Goal: Transaction & Acquisition: Purchase product/service

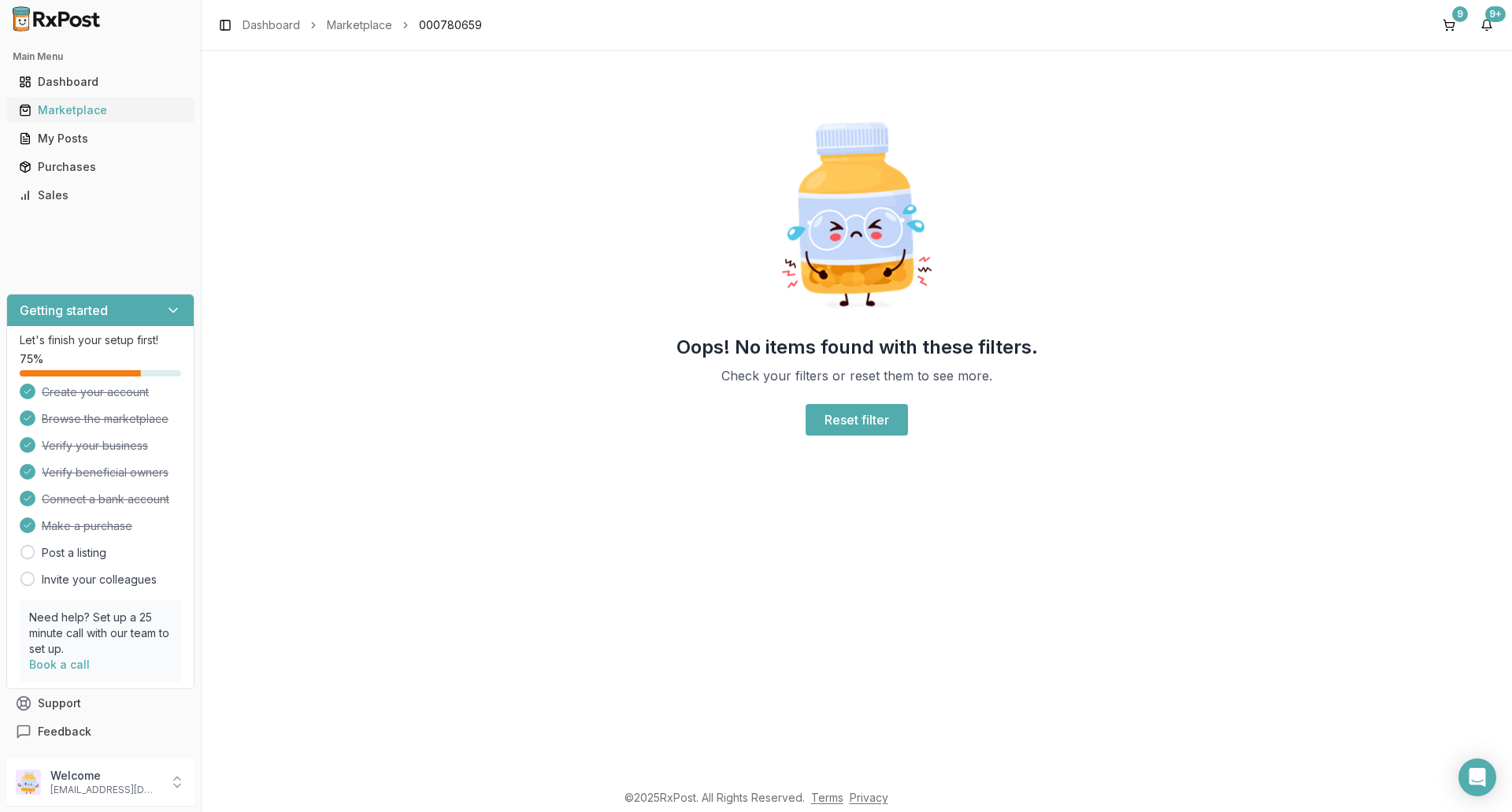
click at [95, 113] on div "Marketplace" at bounding box center [100, 109] width 163 height 16
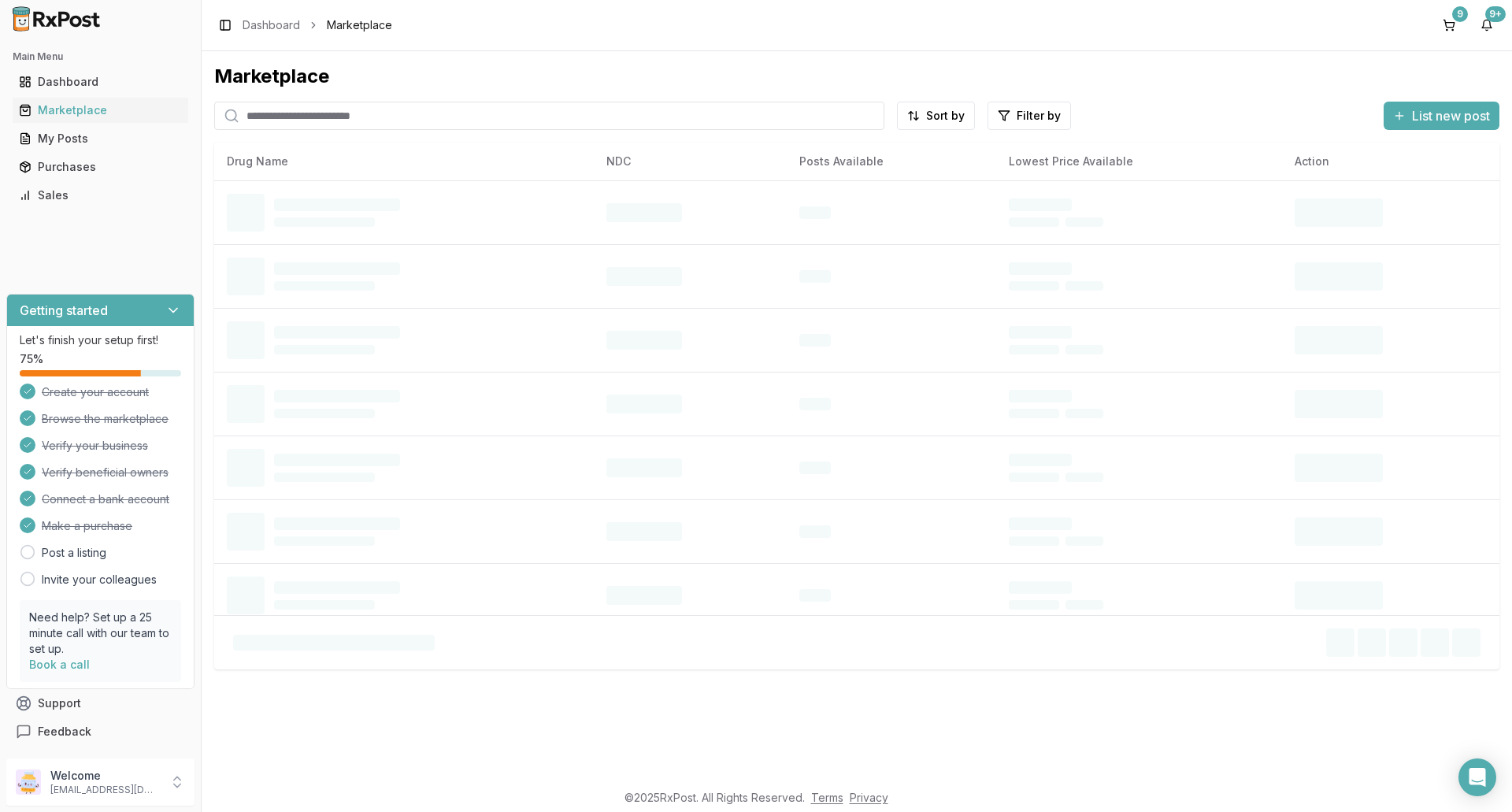
click at [285, 118] on input "search" at bounding box center [549, 115] width 670 height 29
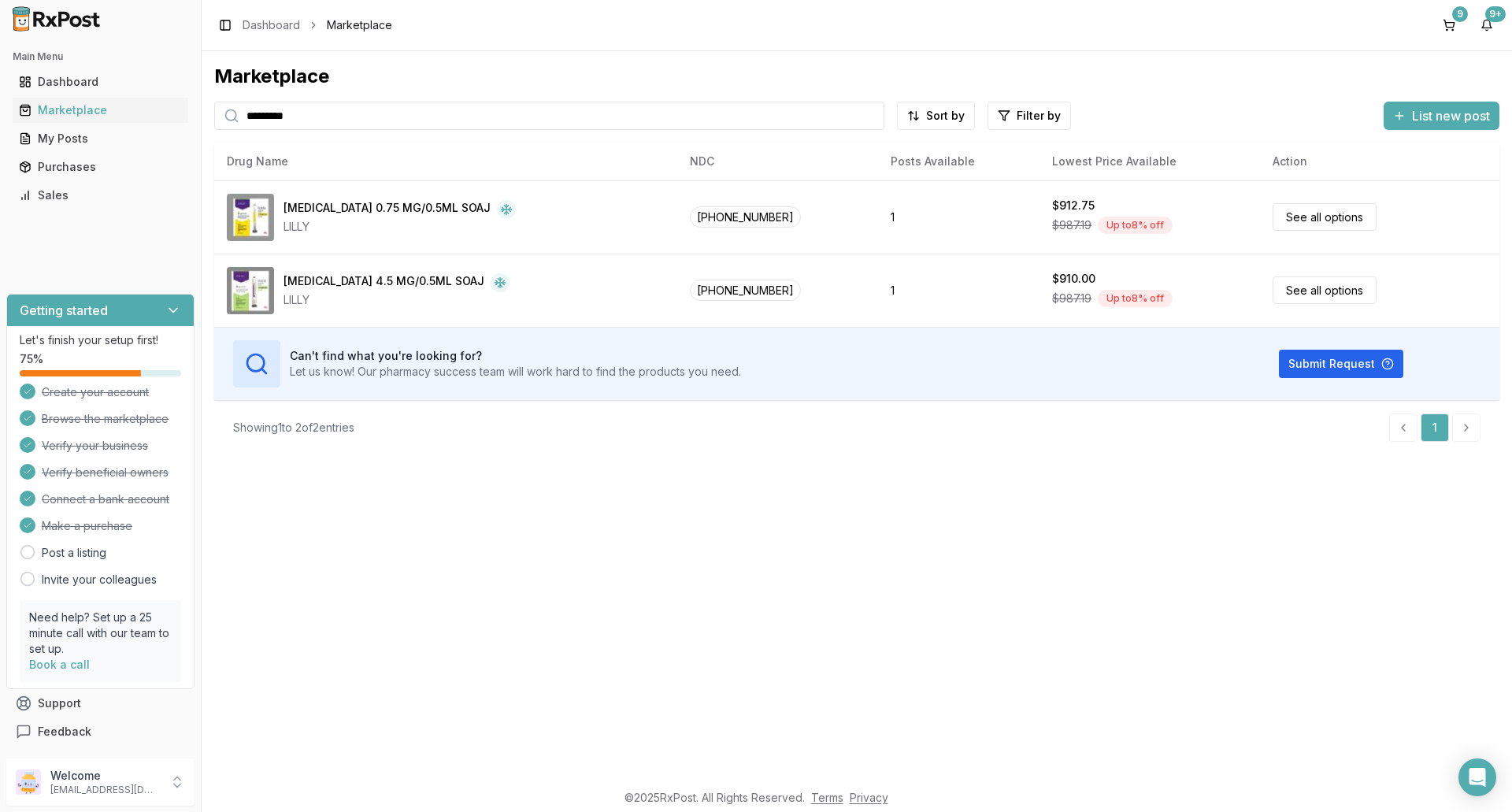
type input "*********"
click at [70, 166] on div "Purchases" at bounding box center [100, 166] width 163 height 16
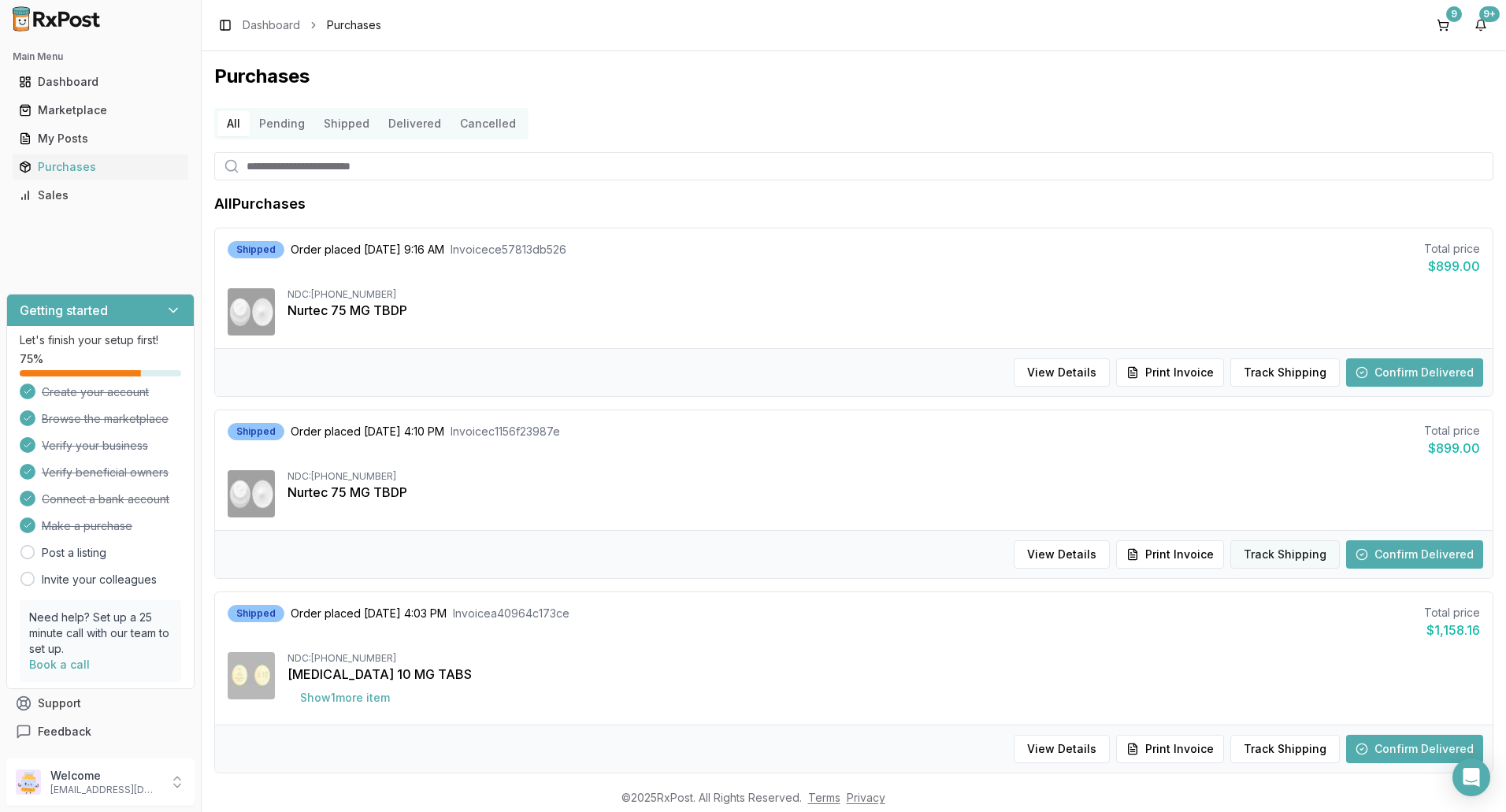
click at [1289, 551] on button "Track Shipping" at bounding box center [1285, 554] width 109 height 29
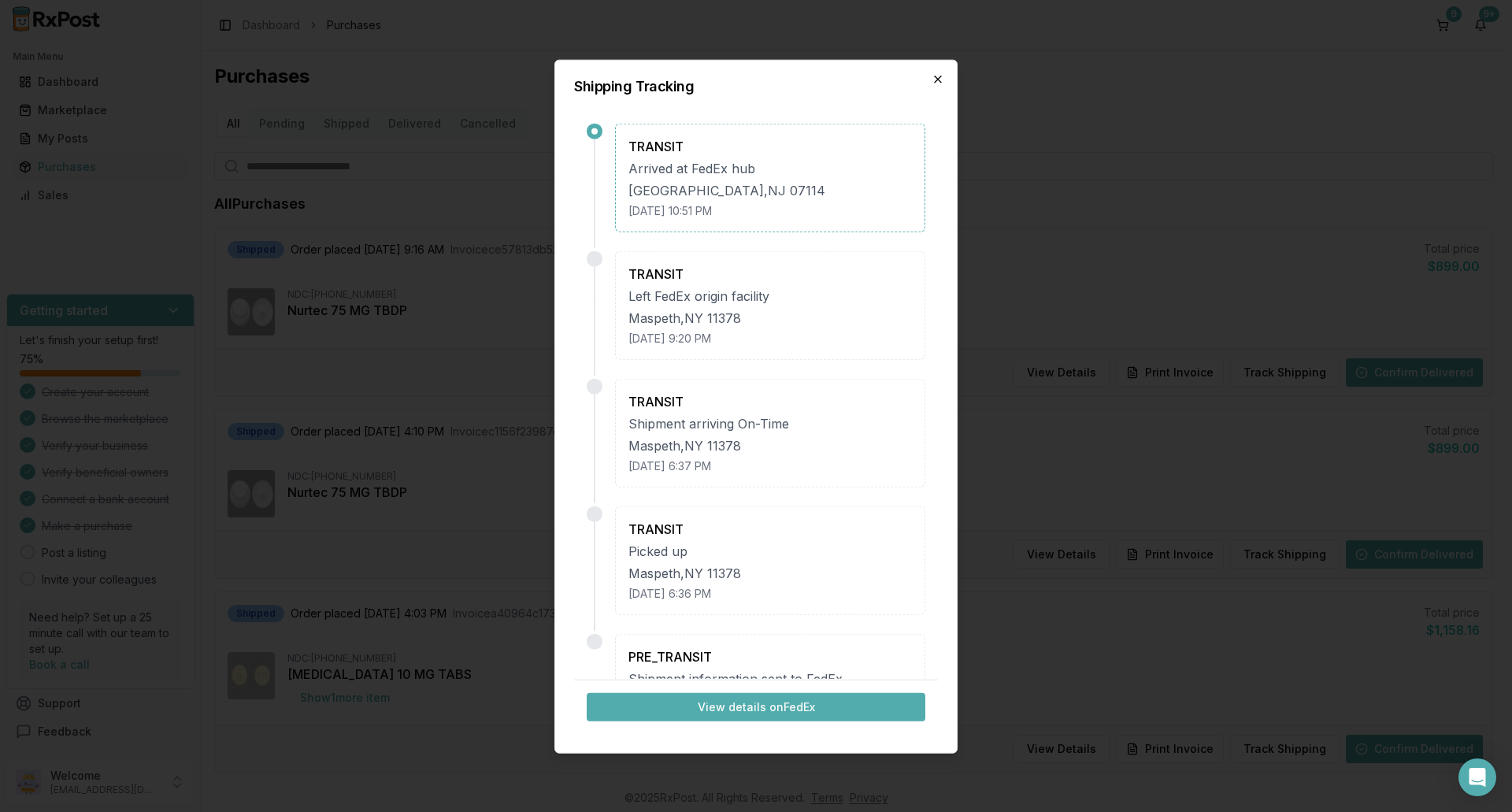
click at [936, 80] on icon "button" at bounding box center [937, 78] width 6 height 6
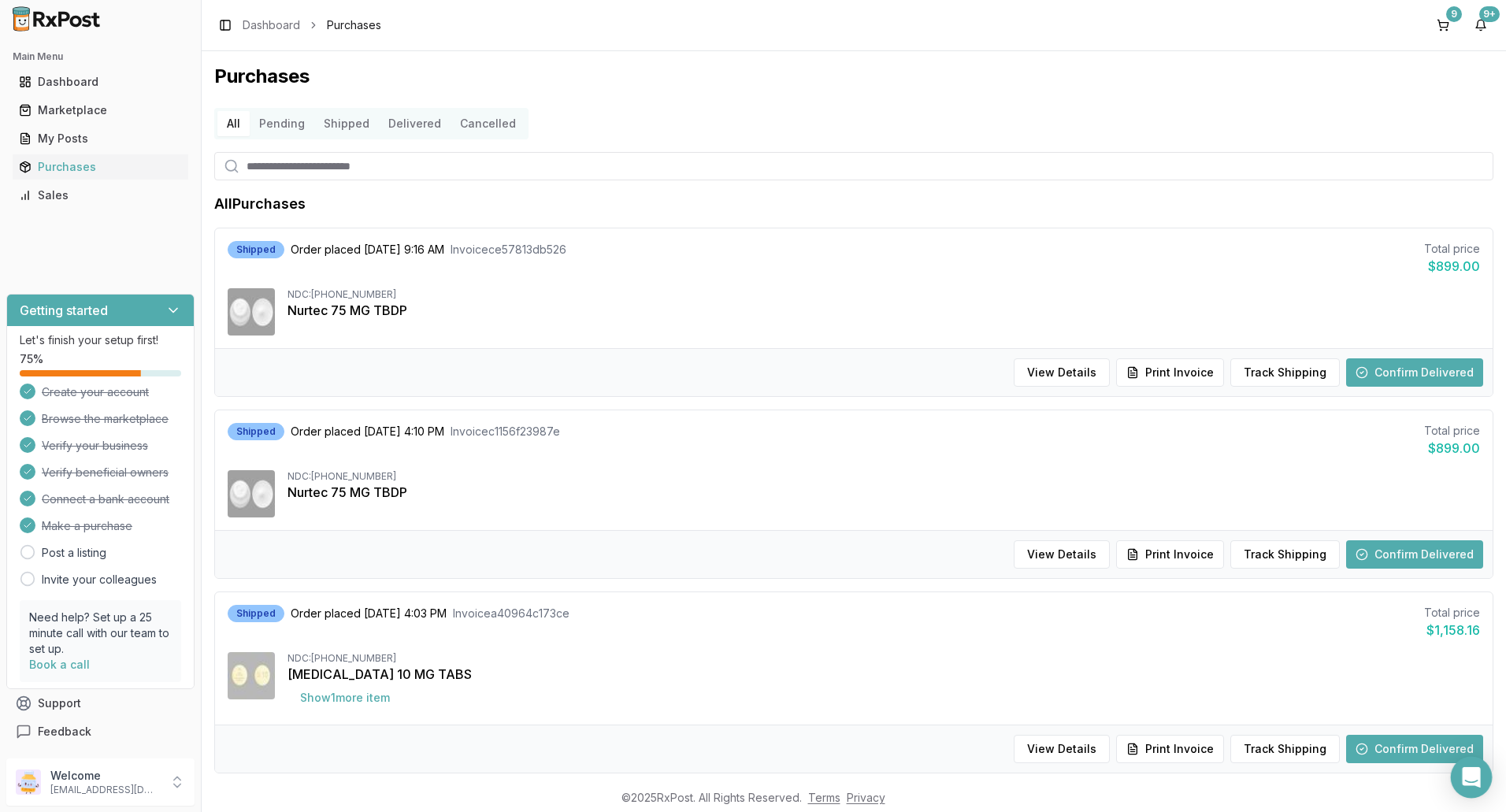
click at [1470, 778] on icon "Open Intercom Messenger" at bounding box center [1471, 777] width 18 height 20
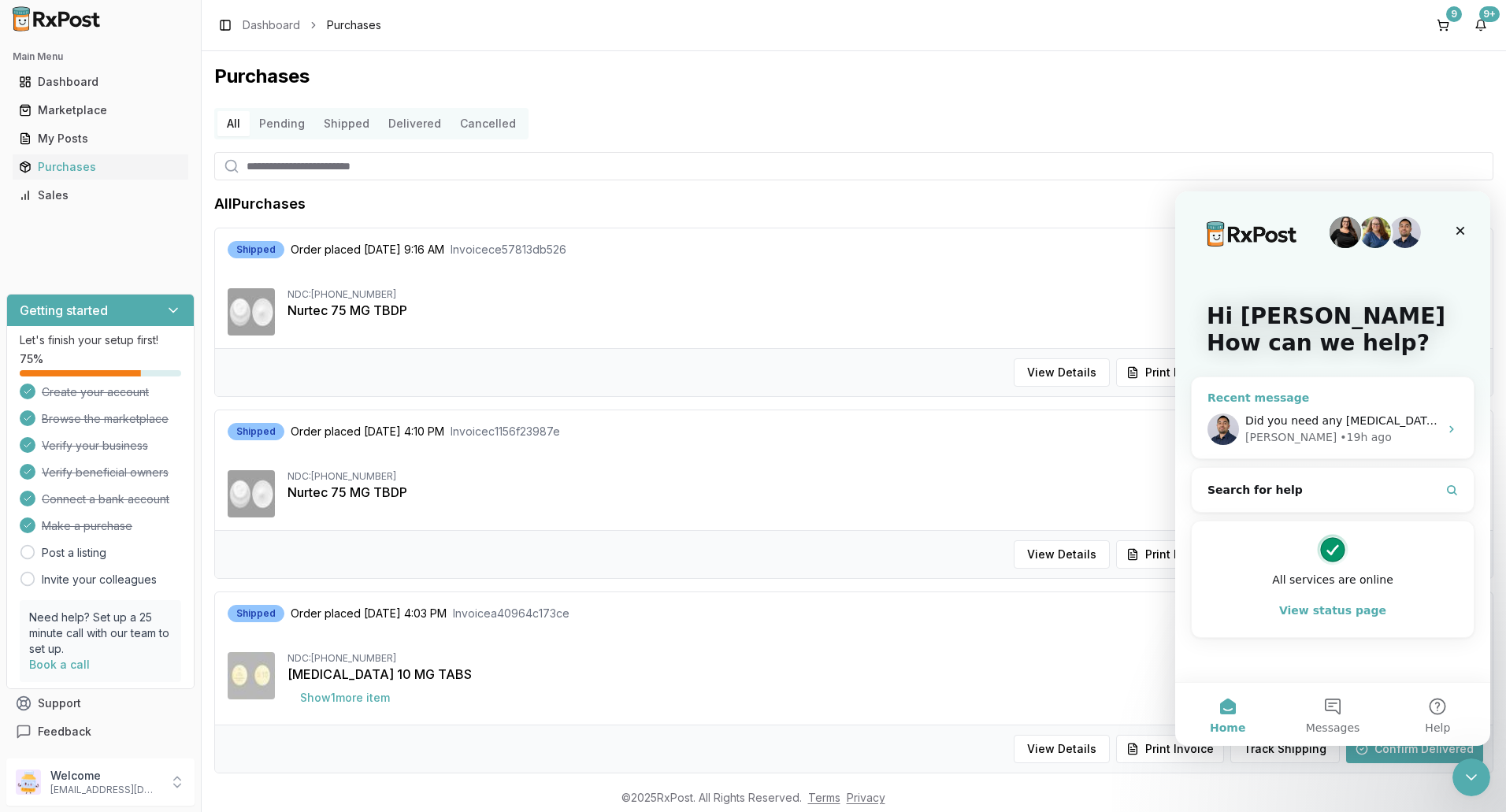
click at [1324, 397] on div "Recent message" at bounding box center [1333, 398] width 250 height 17
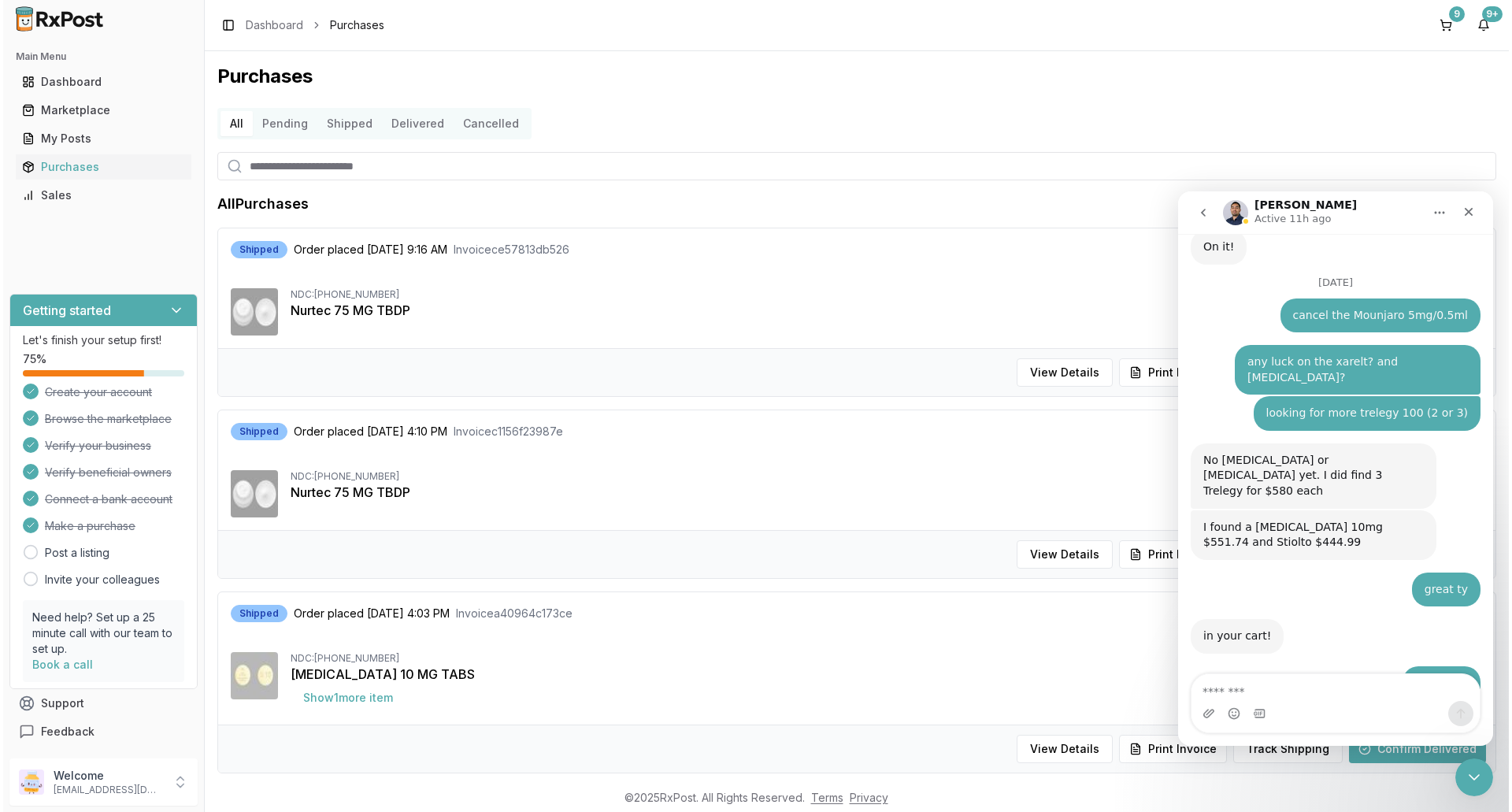
scroll to position [11779, 0]
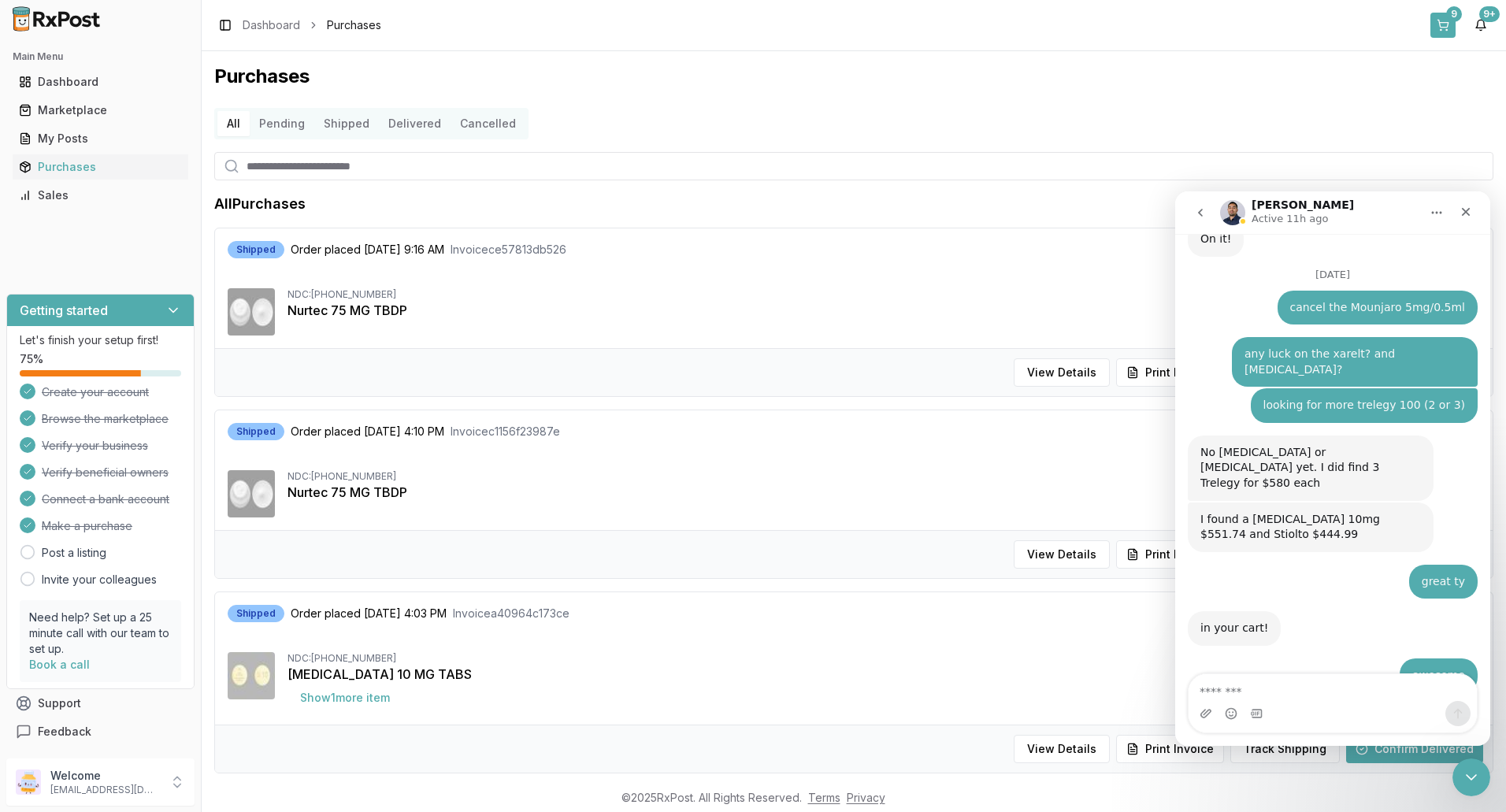
click at [1439, 26] on button "9" at bounding box center [1443, 25] width 25 height 25
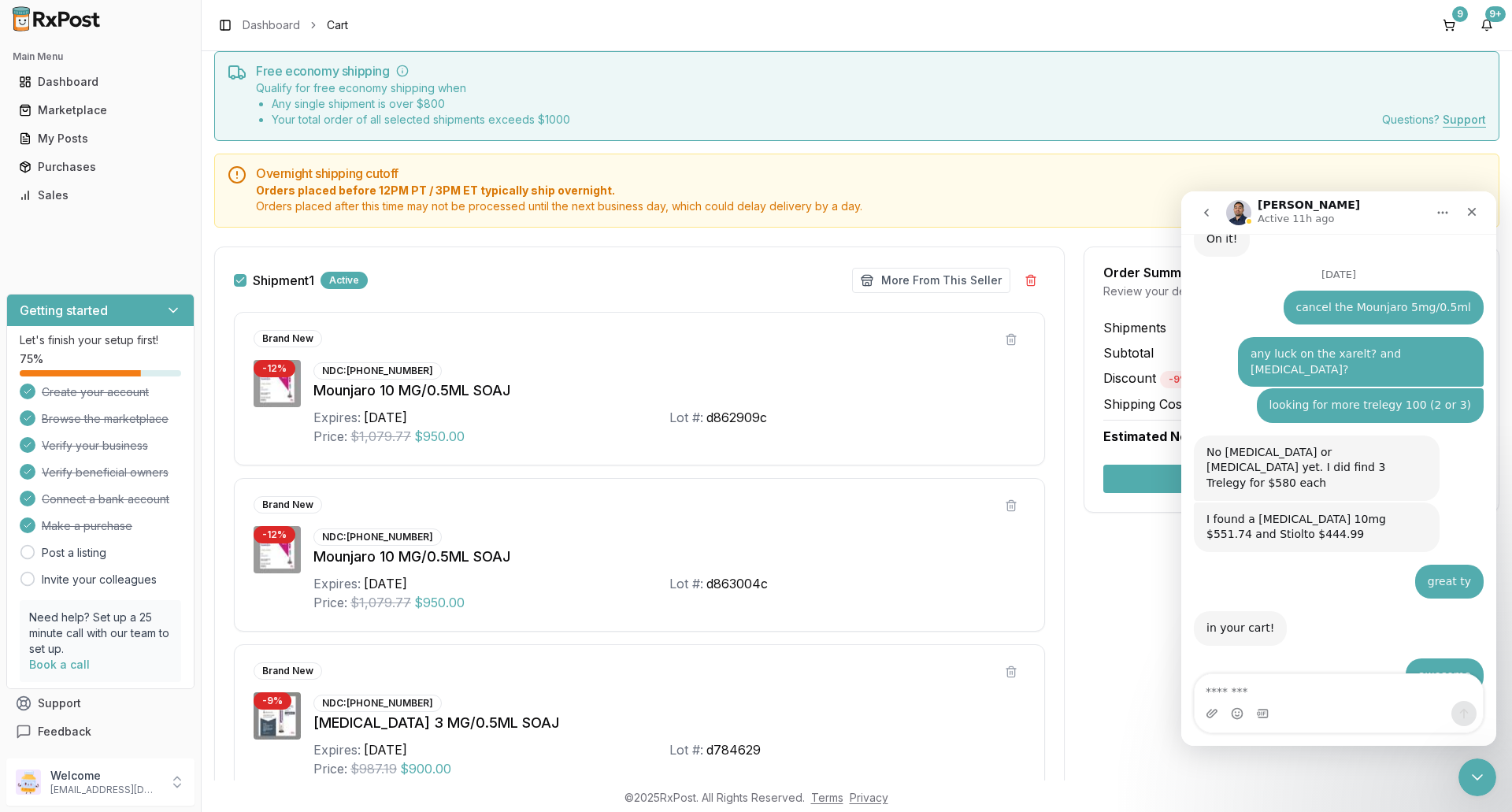
scroll to position [34, 0]
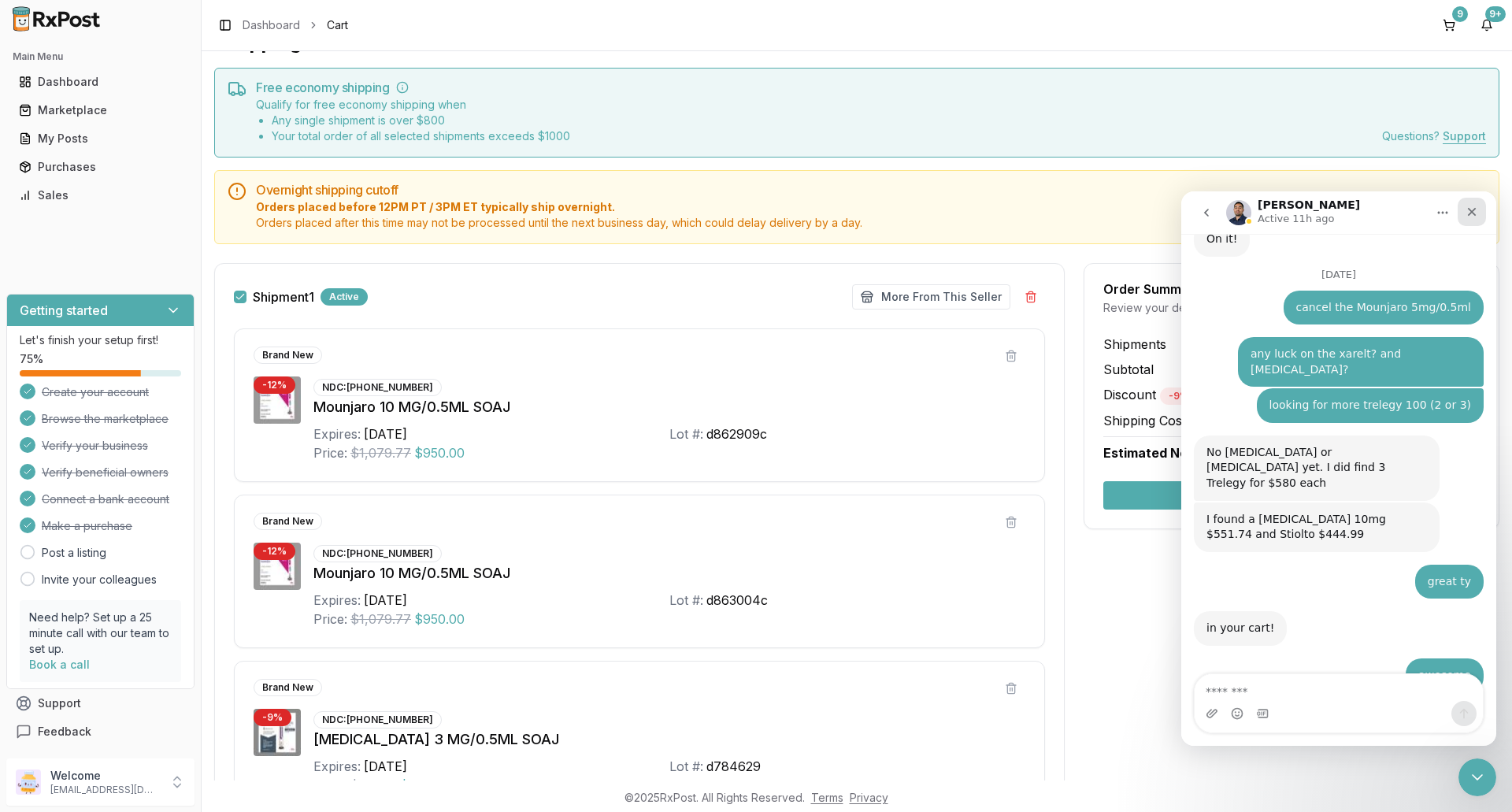
click at [1469, 211] on icon "Close" at bounding box center [1472, 212] width 13 height 13
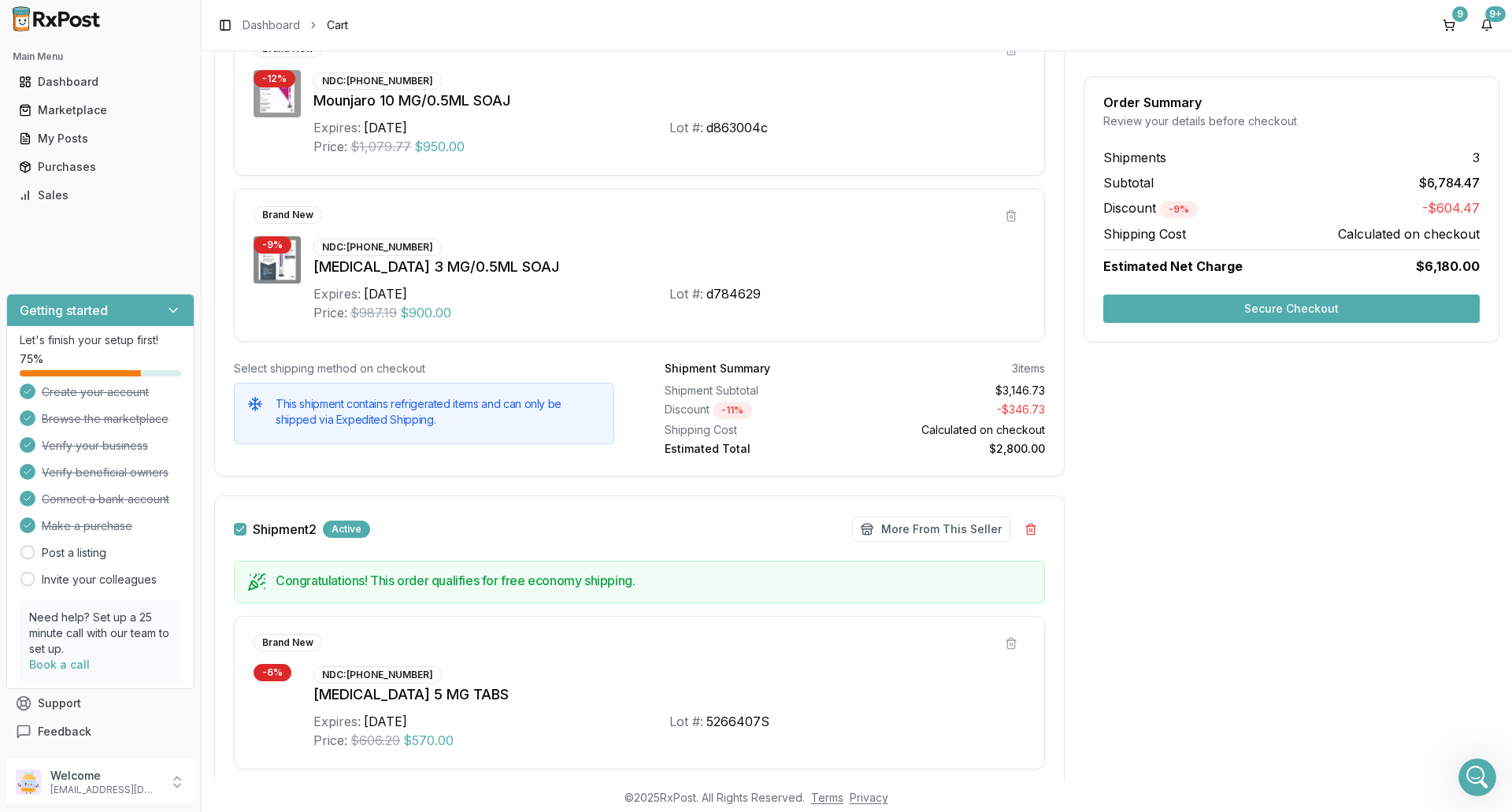
scroll to position [0, 0]
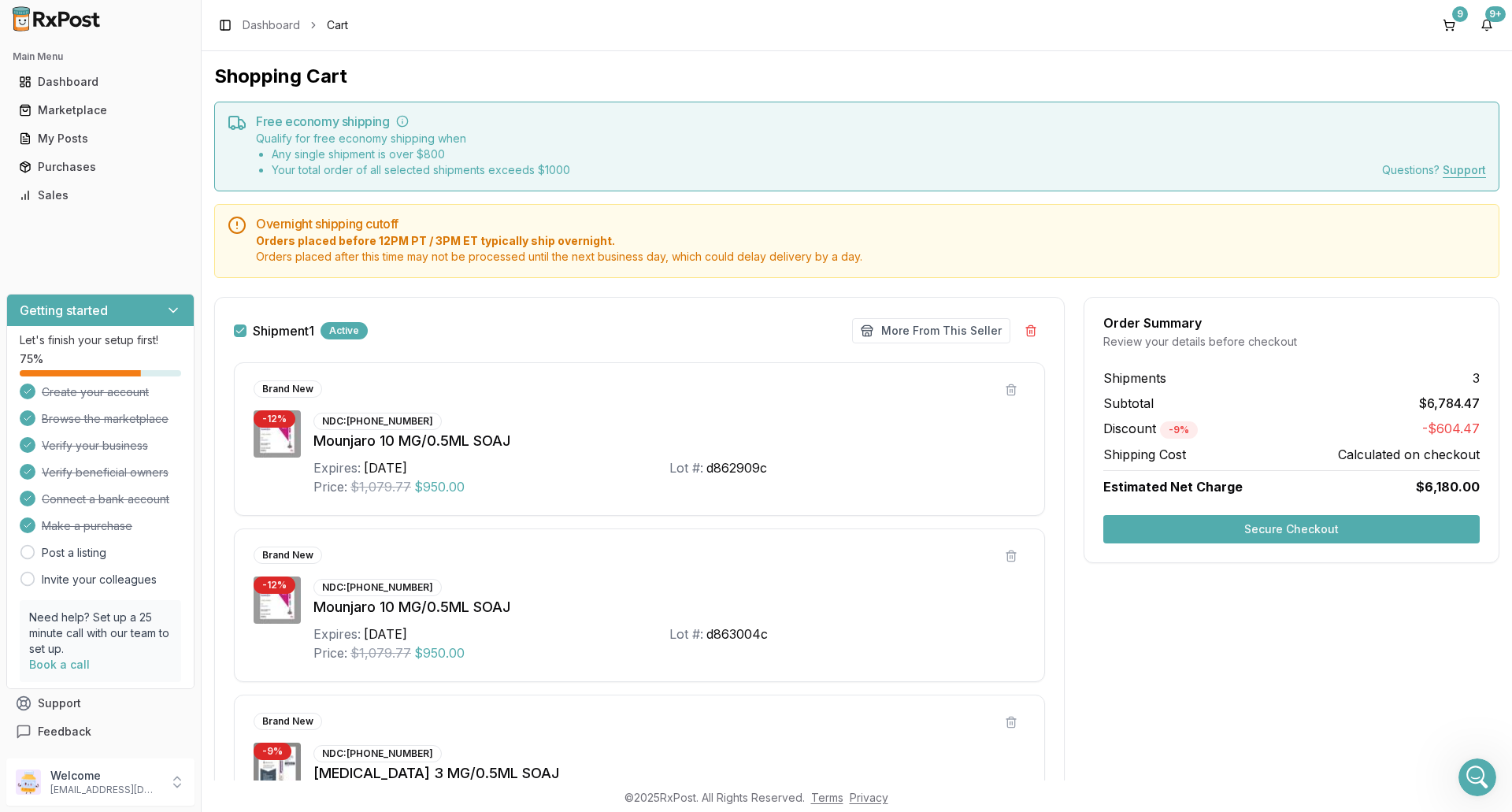
click at [1286, 529] on button "Secure Checkout" at bounding box center [1291, 529] width 376 height 29
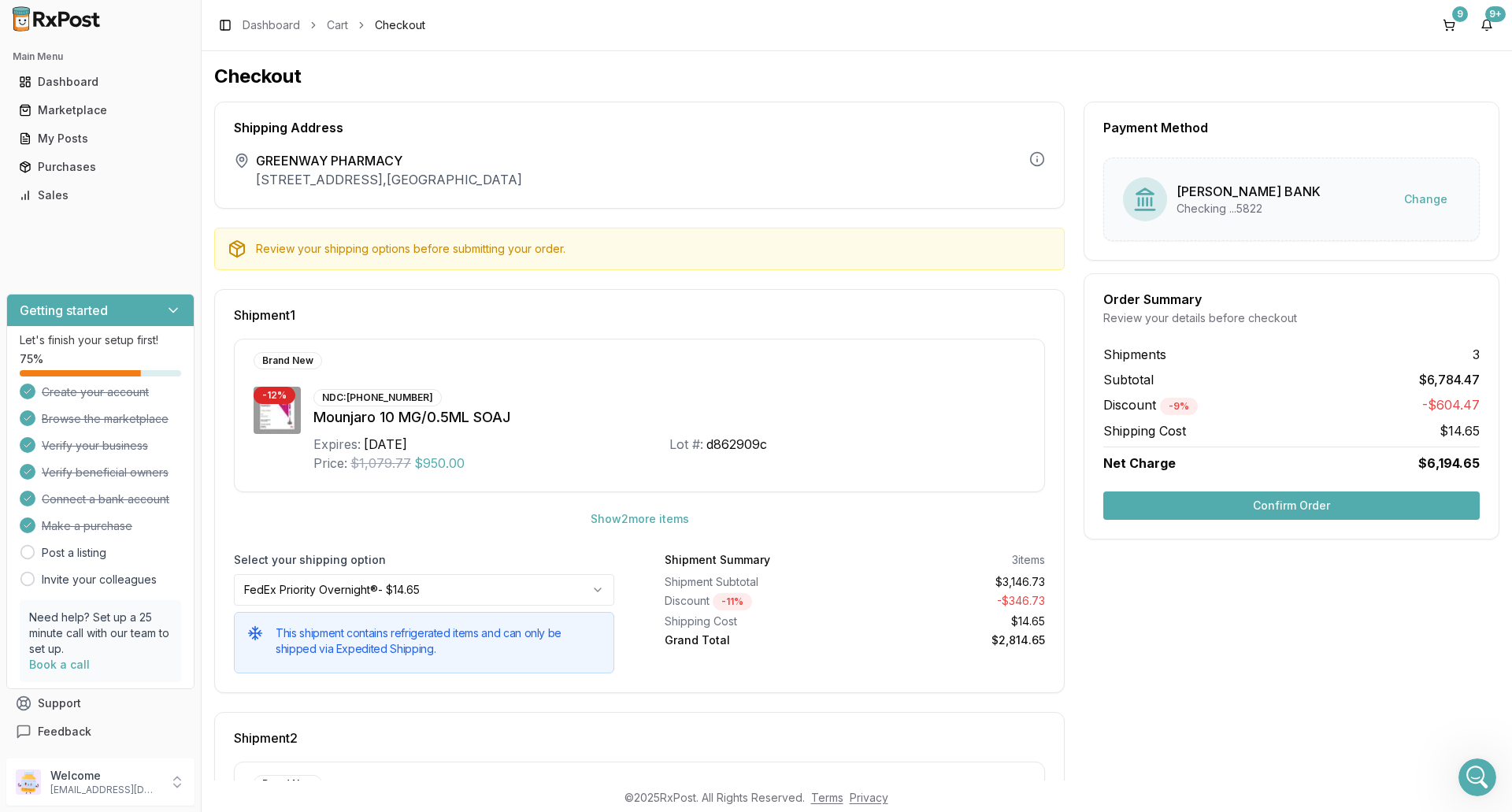
click at [1317, 507] on button "Confirm Order" at bounding box center [1291, 505] width 376 height 29
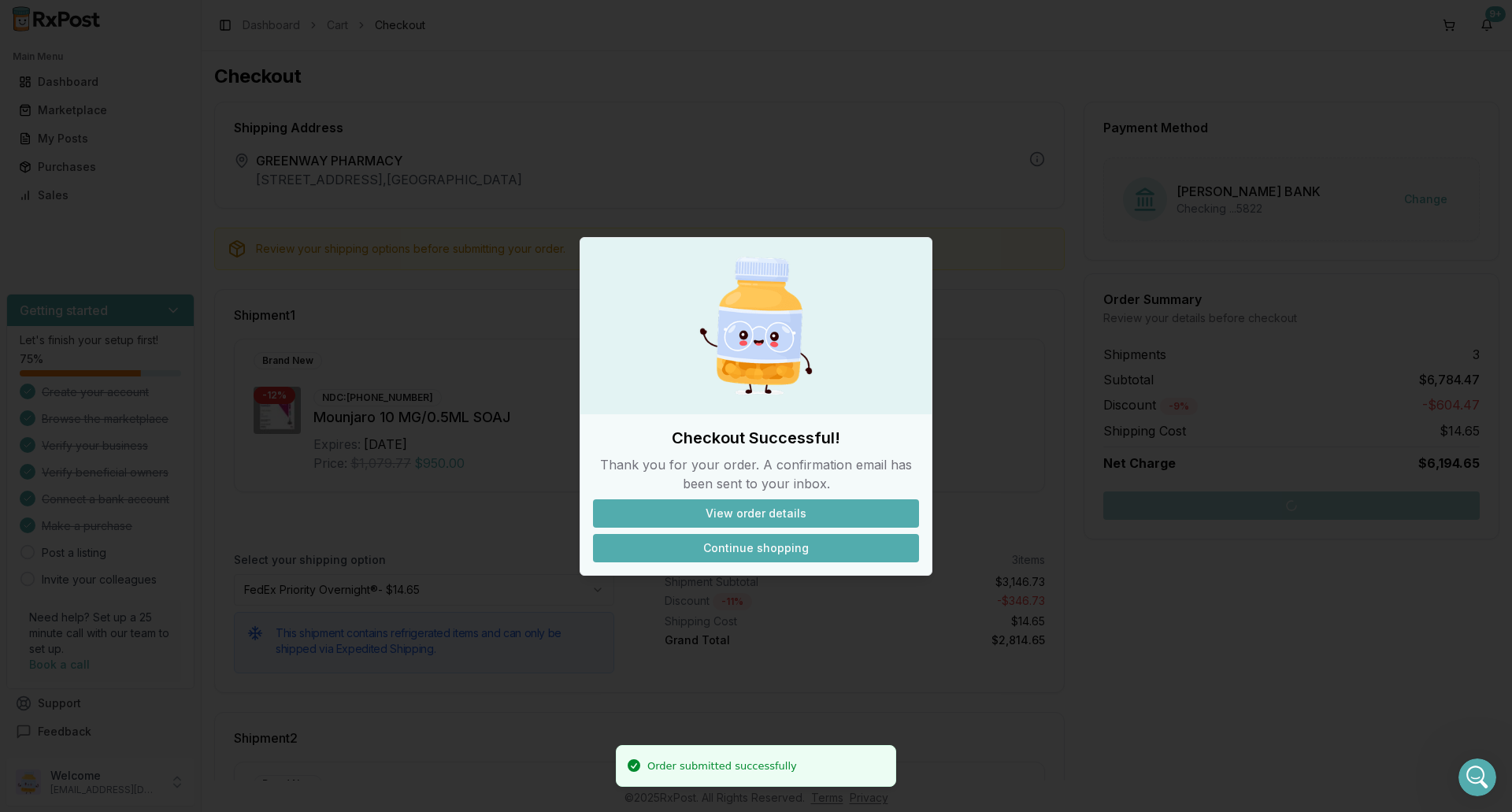
click at [783, 543] on button "Continue shopping" at bounding box center [756, 548] width 326 height 29
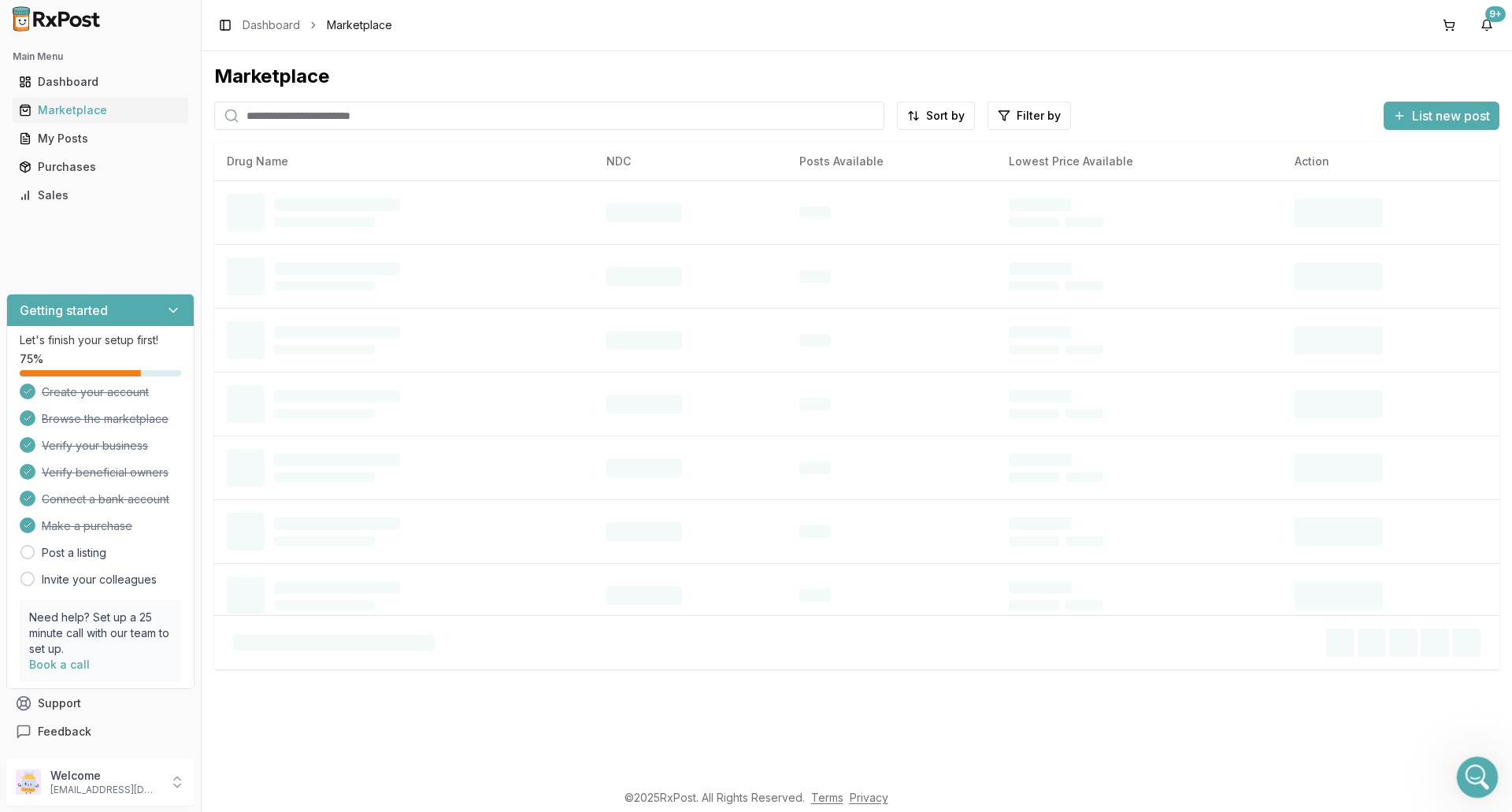
click at [1457, 770] on div "Open Intercom Messenger" at bounding box center [1475, 774] width 52 height 52
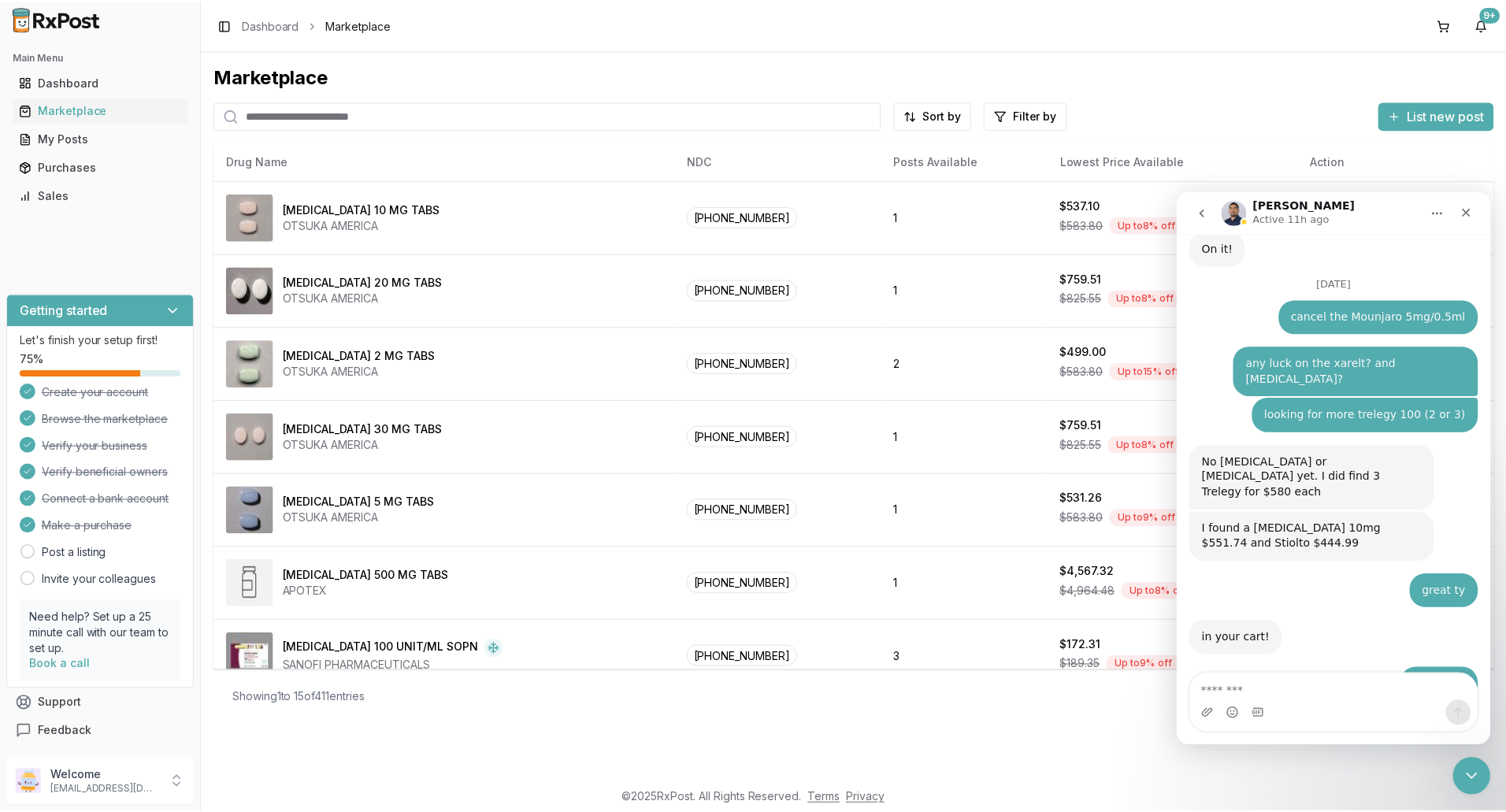
scroll to position [11779, 0]
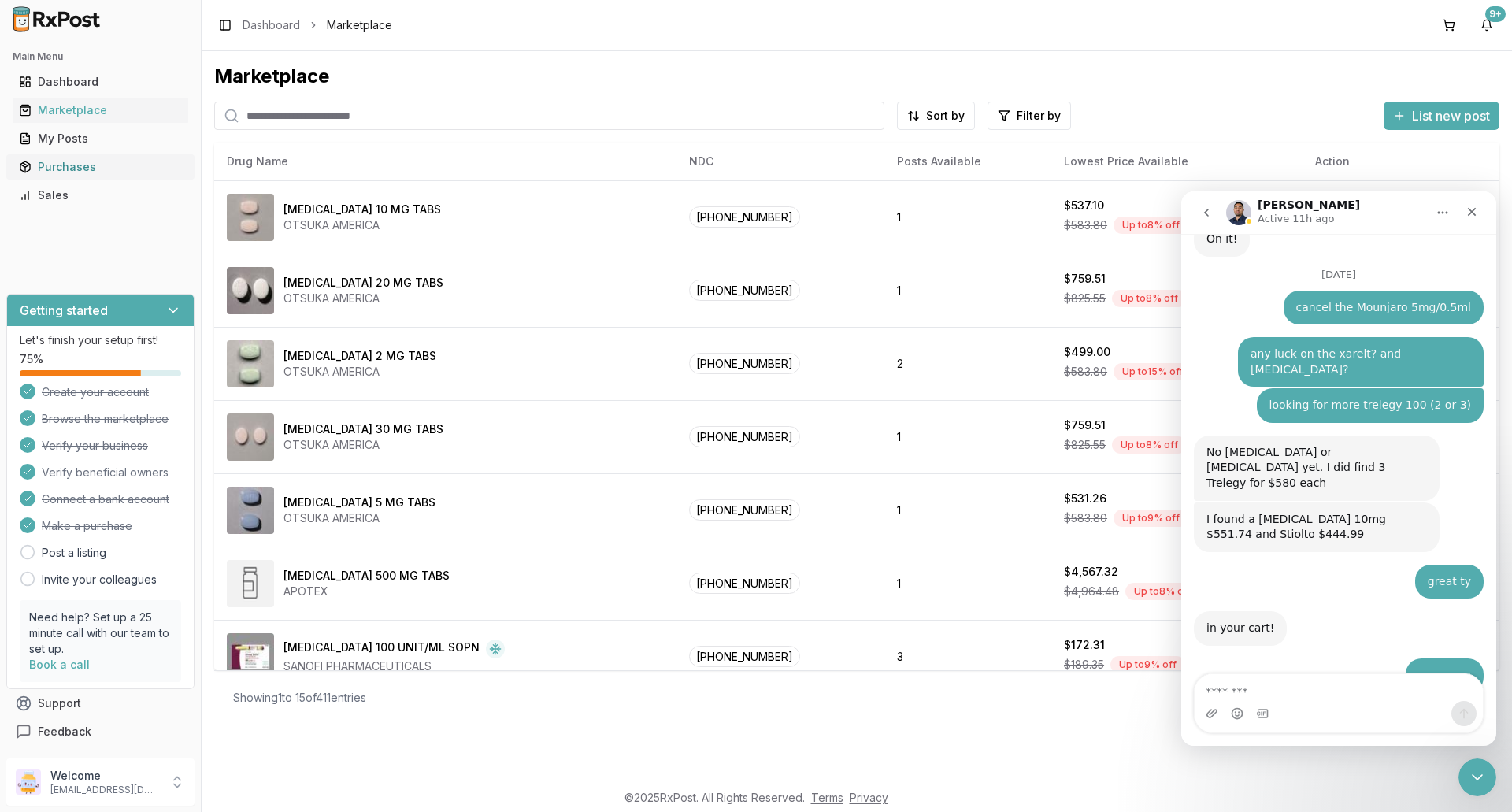
click at [68, 166] on div "Purchases" at bounding box center [100, 166] width 163 height 16
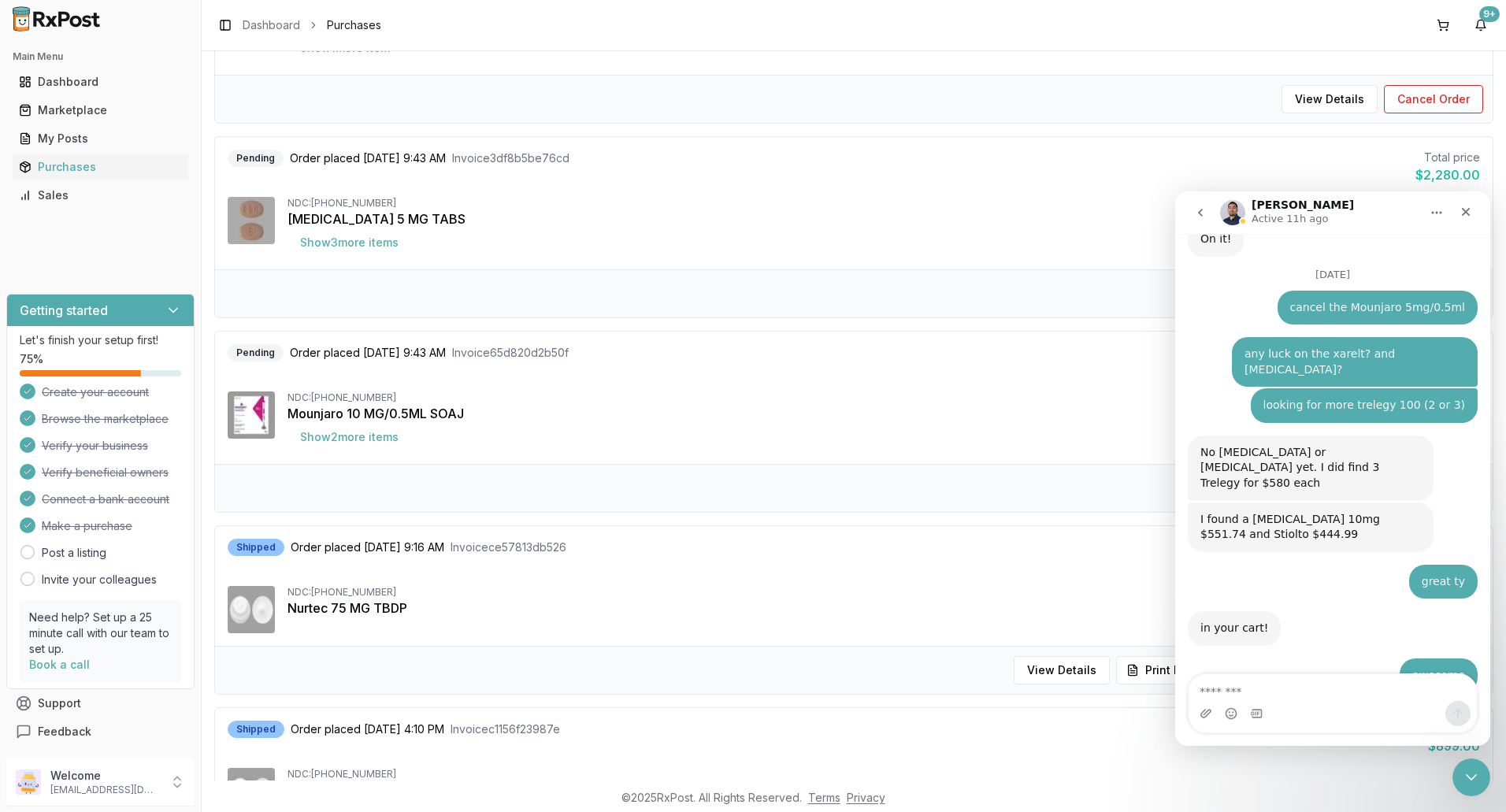
scroll to position [315, 0]
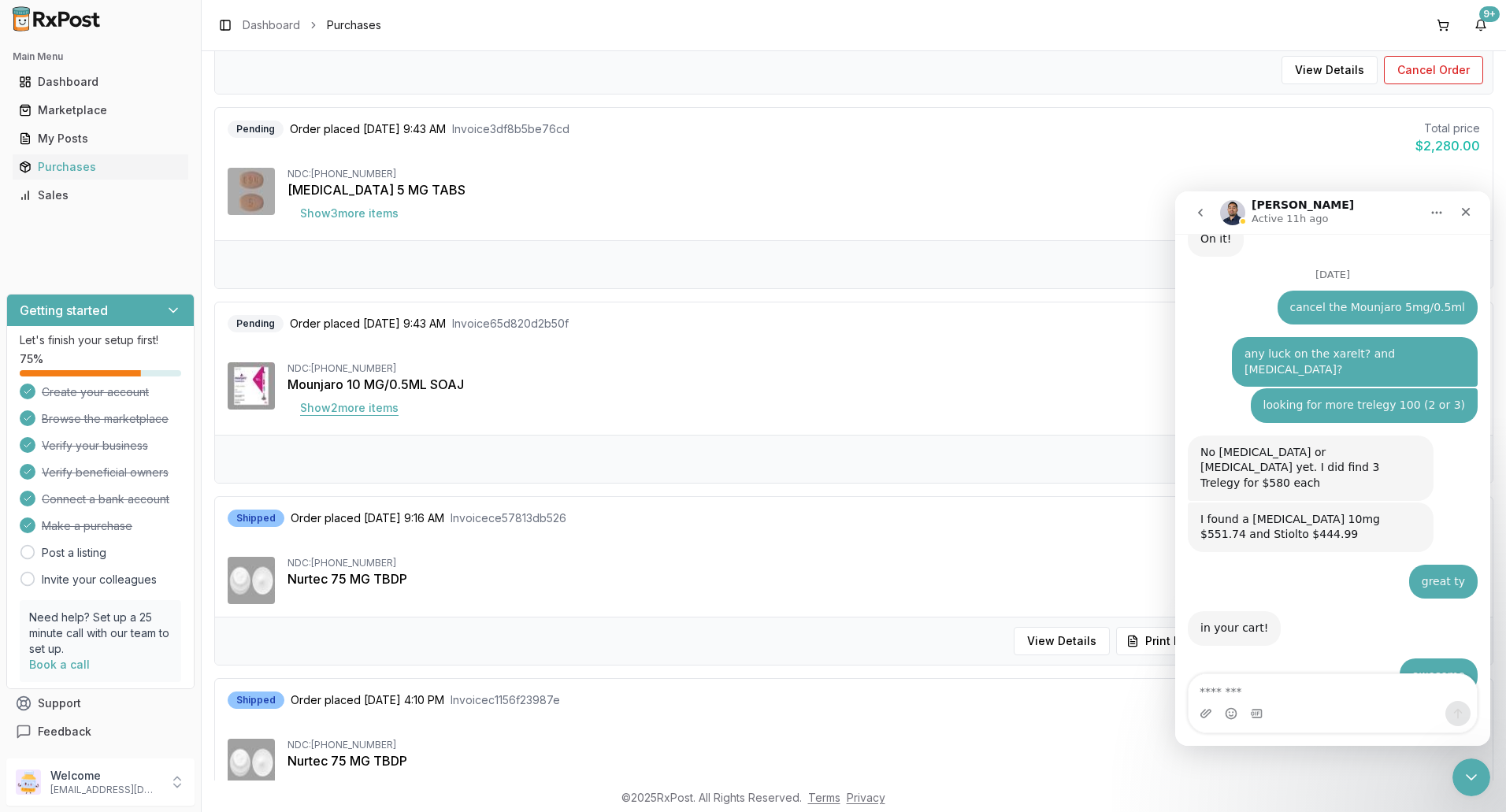
click at [322, 409] on button "Show 2 more item s" at bounding box center [350, 407] width 123 height 29
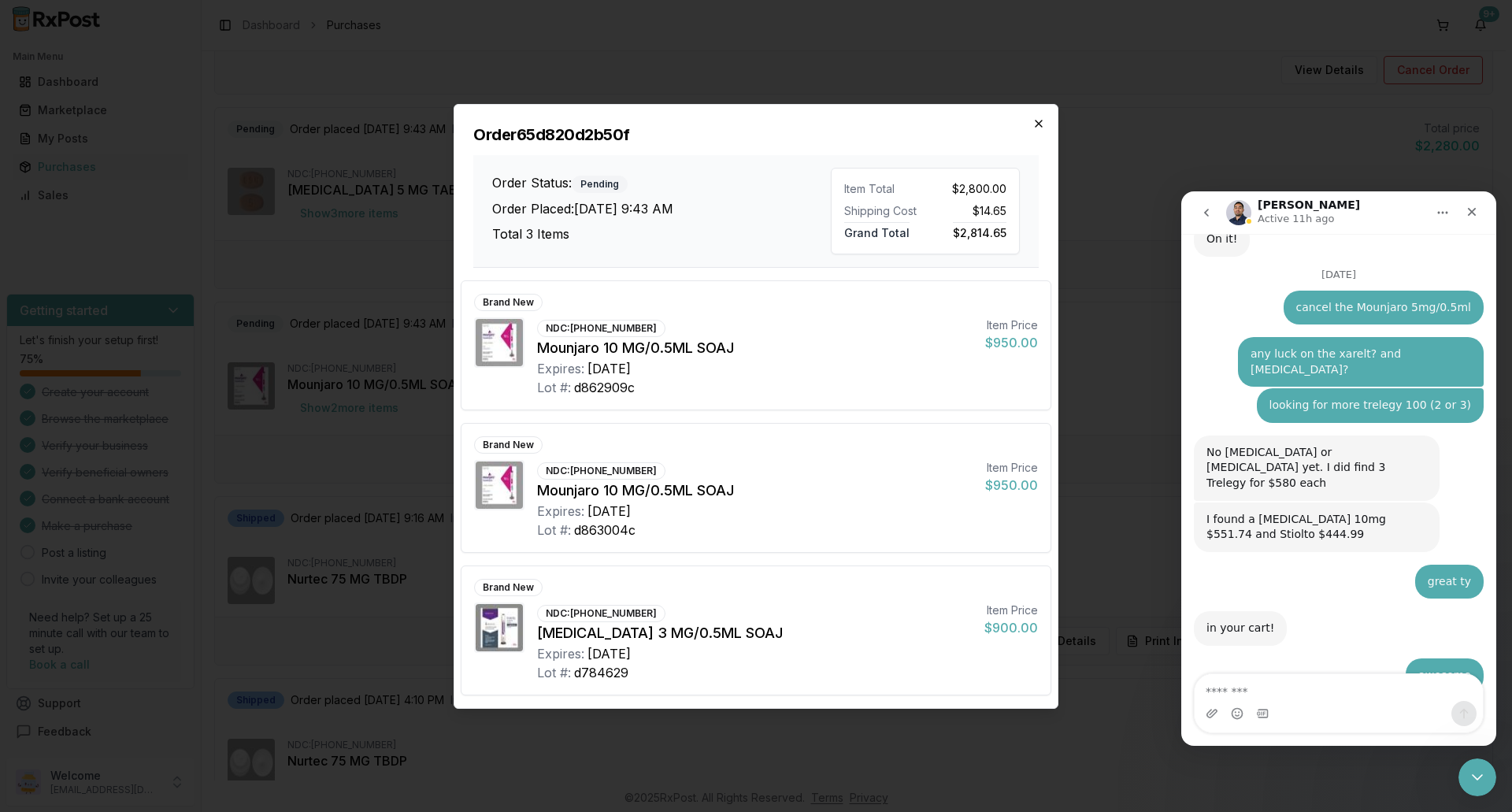
click at [1037, 126] on icon "button" at bounding box center [1039, 124] width 13 height 13
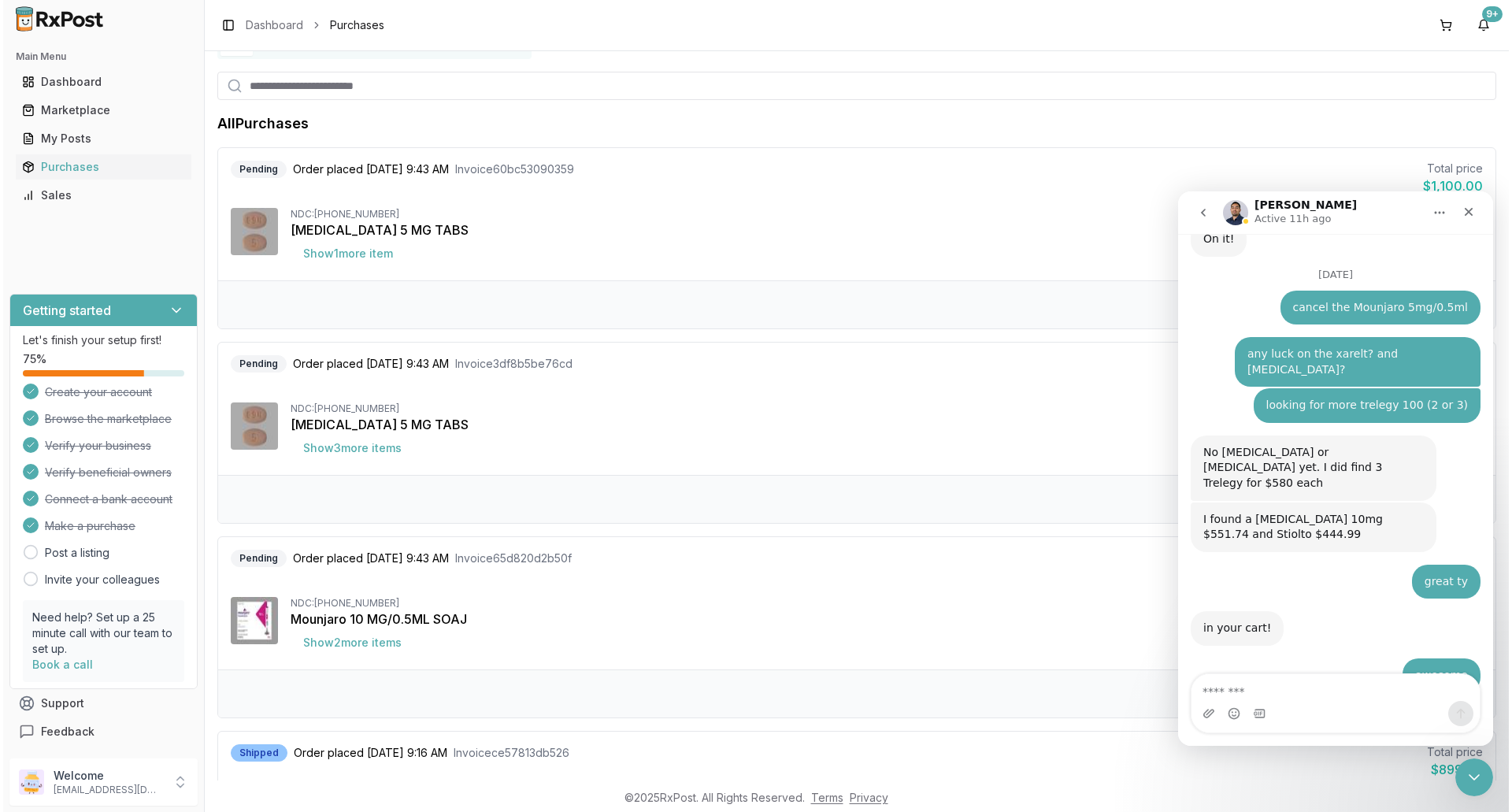
scroll to position [79, 0]
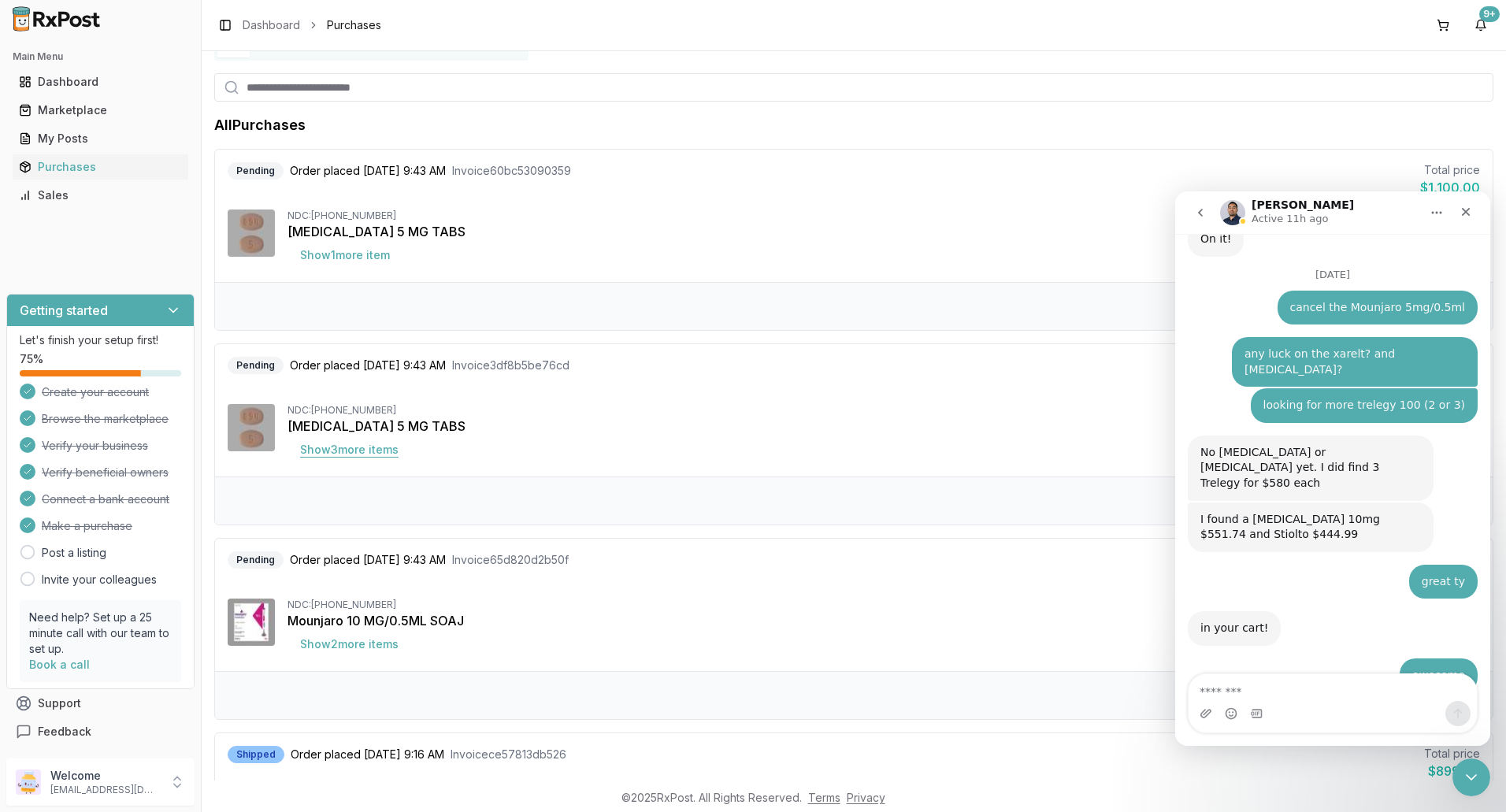
click at [338, 452] on button "Show 3 more item s" at bounding box center [350, 450] width 123 height 29
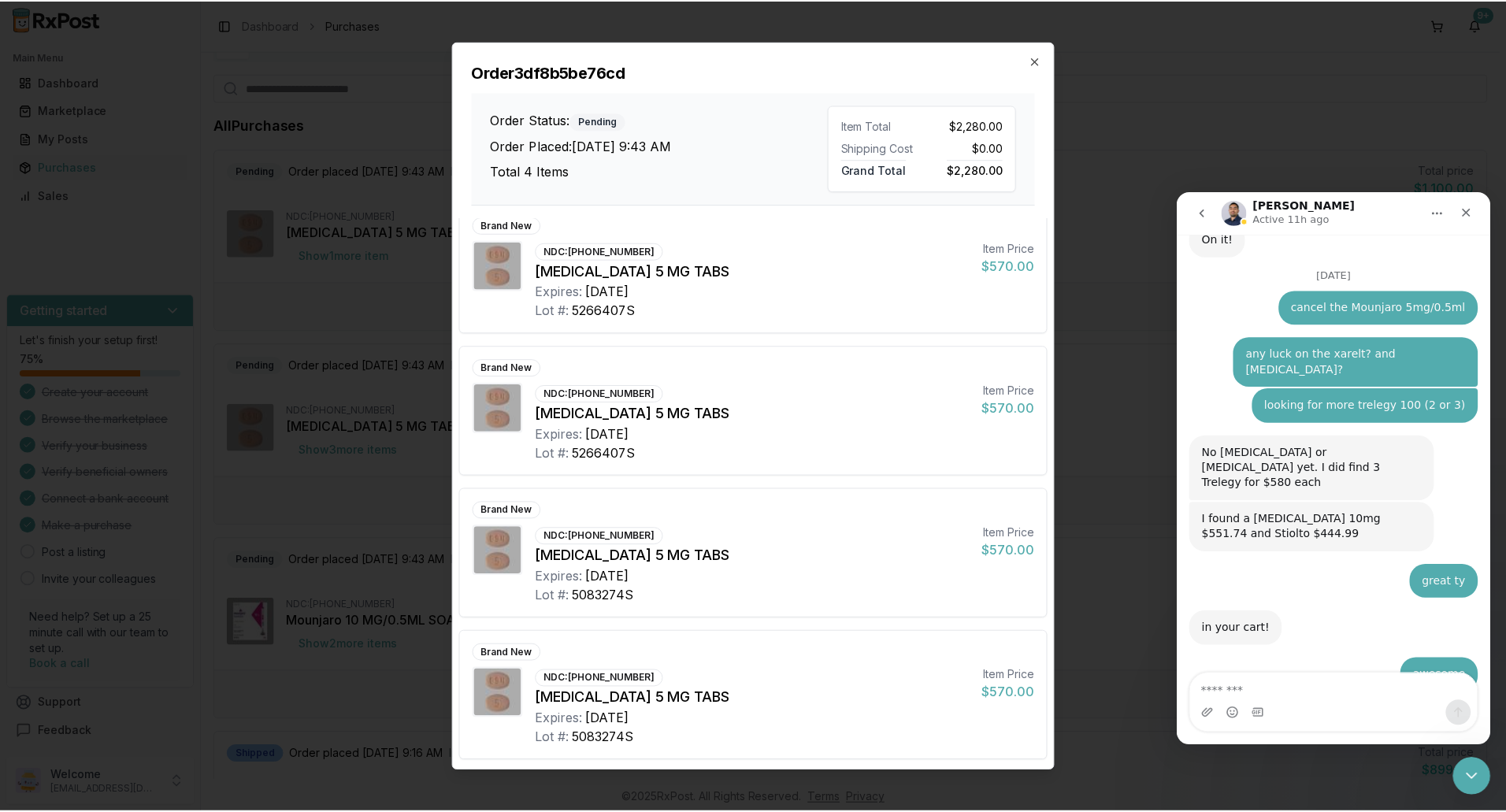
scroll to position [17, 0]
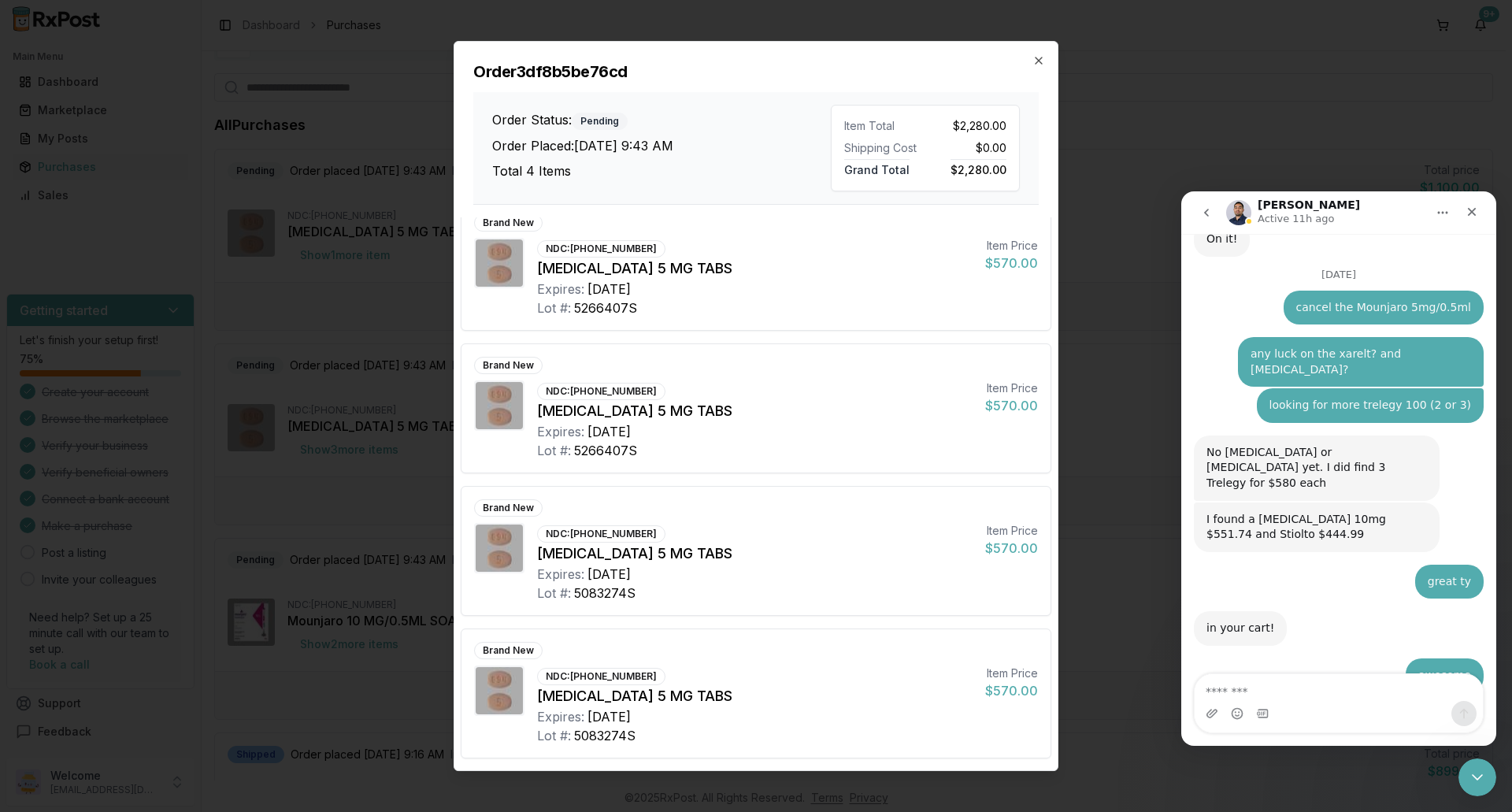
drag, startPoint x: 1038, startPoint y: 60, endPoint x: 742, endPoint y: 147, distance: 308.5
click at [1037, 60] on icon "button" at bounding box center [1039, 61] width 13 height 13
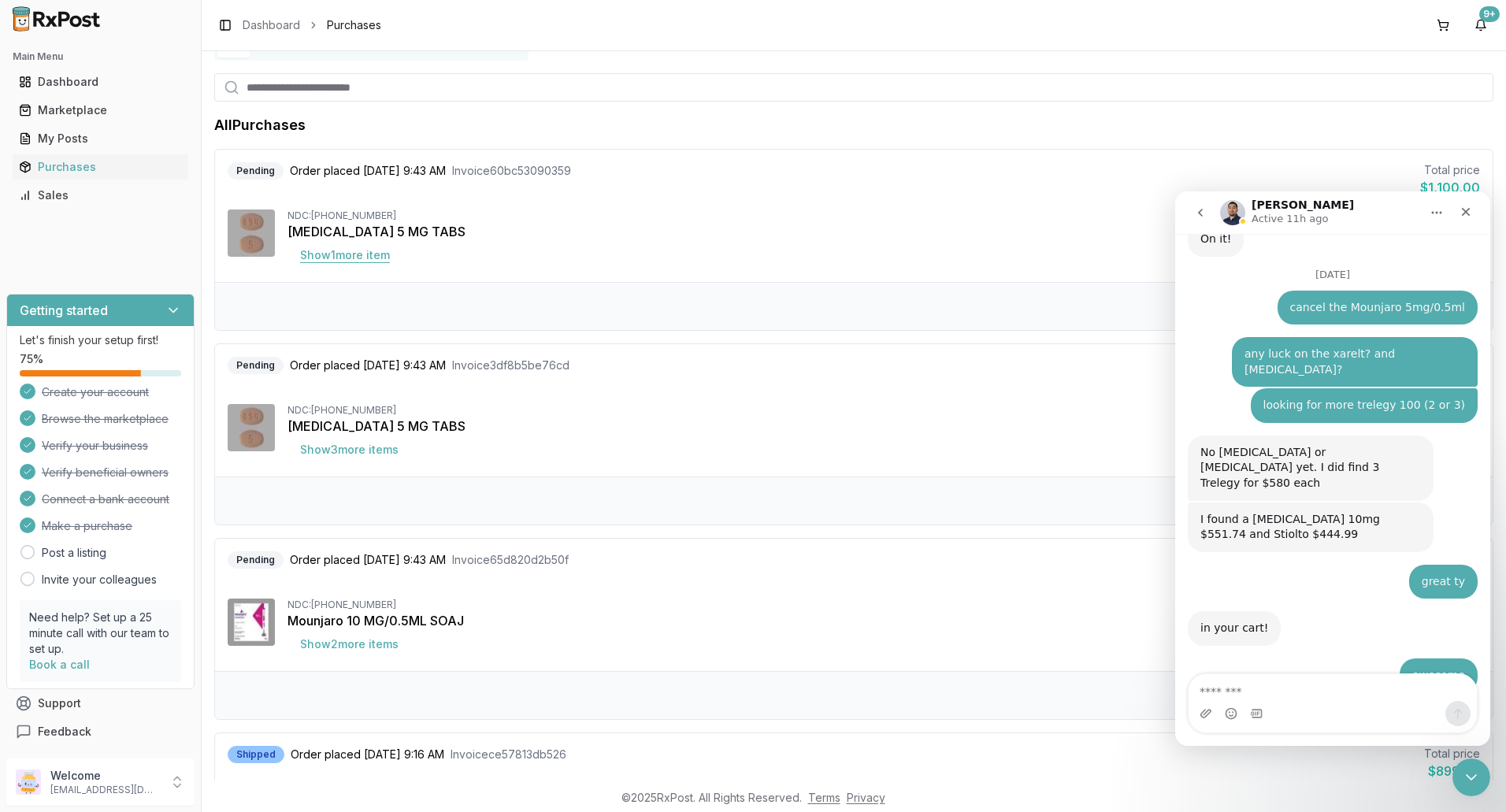
click at [350, 260] on button "Show 1 more item" at bounding box center [345, 255] width 115 height 29
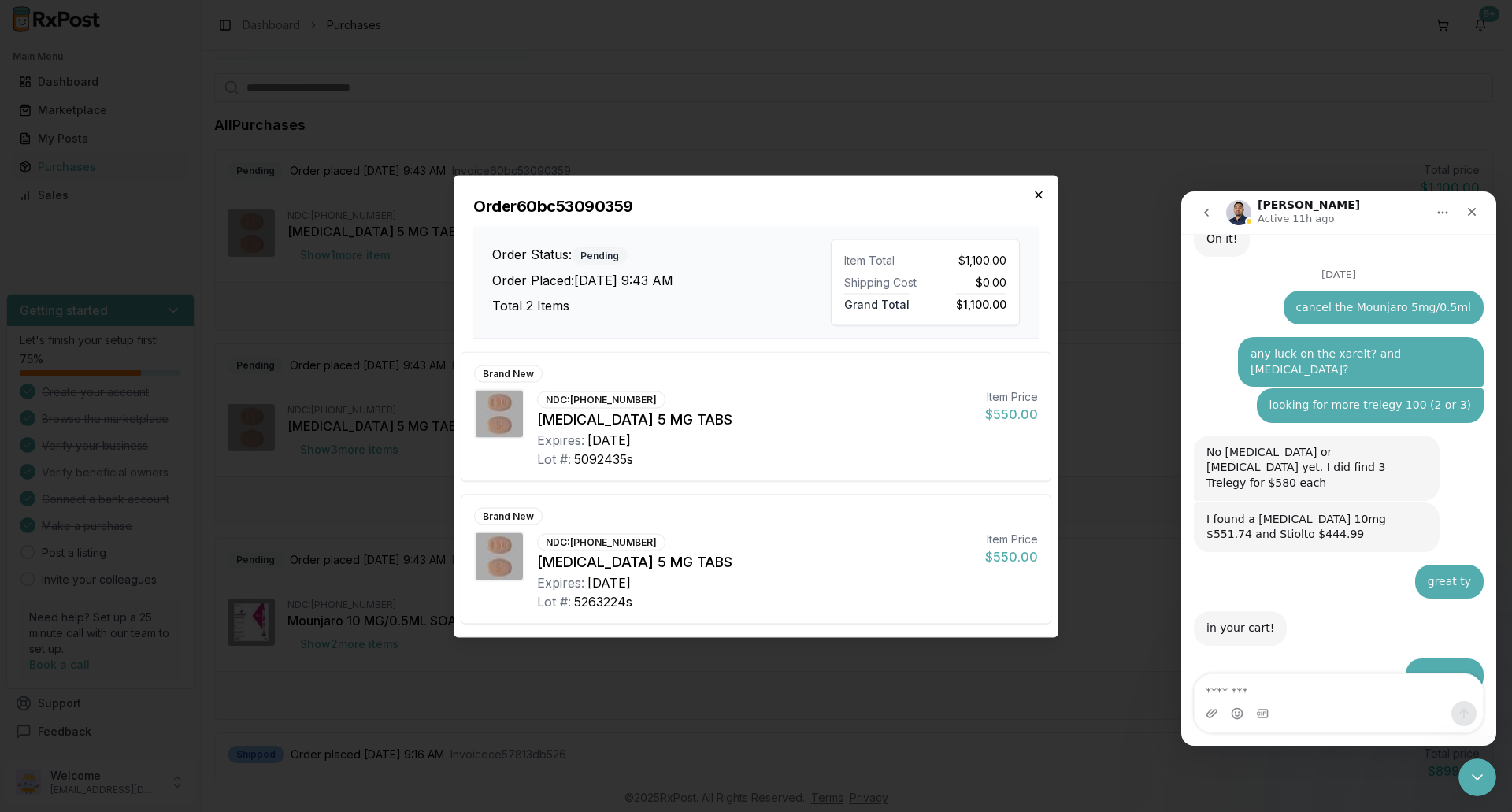
click at [1037, 197] on icon "button" at bounding box center [1039, 195] width 13 height 13
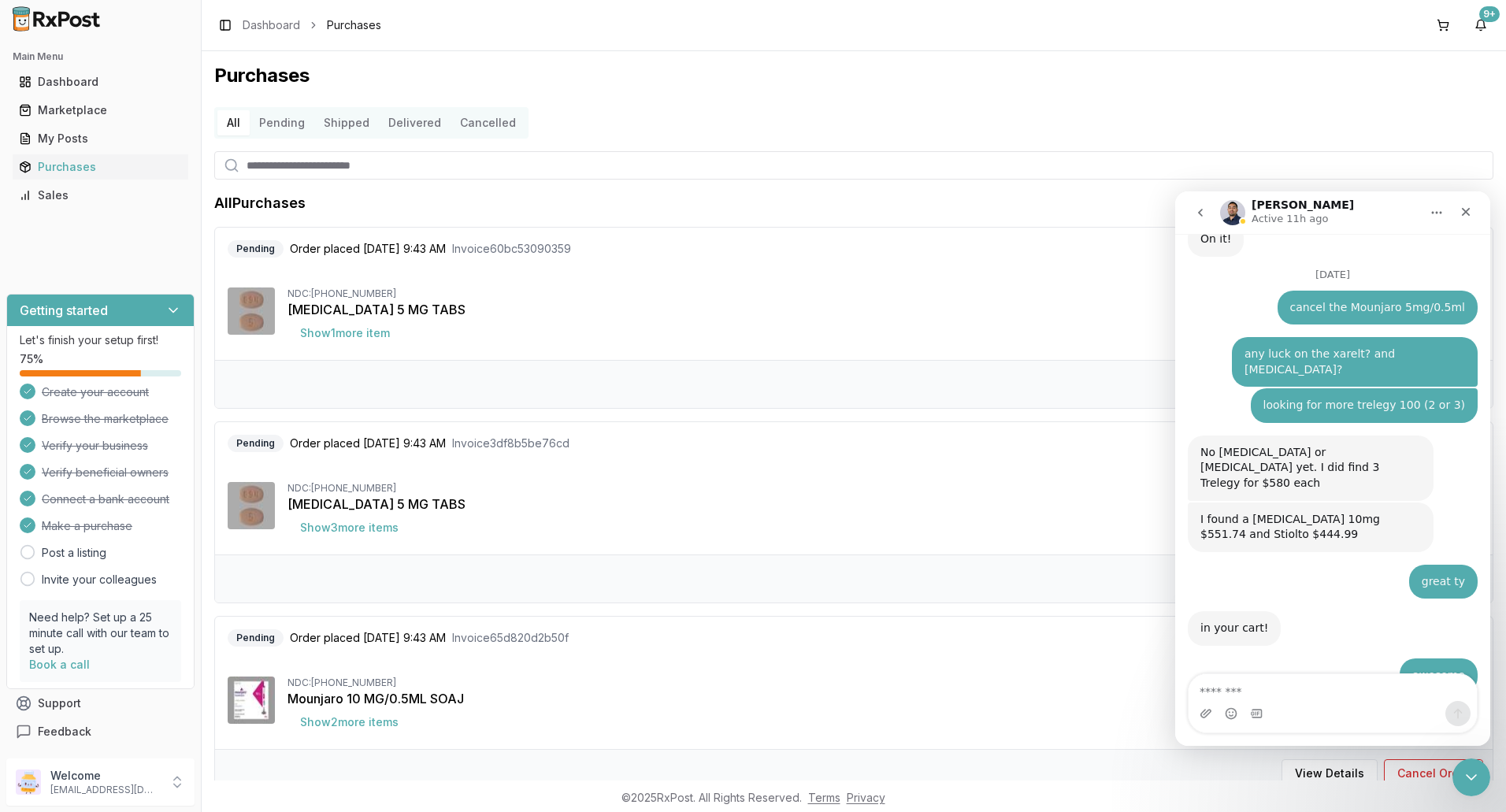
scroll to position [0, 0]
click at [1267, 693] on textarea "Message…" at bounding box center [1332, 687] width 288 height 27
click at [1263, 699] on textarea "Message…" at bounding box center [1332, 687] width 288 height 27
type textarea "**********"
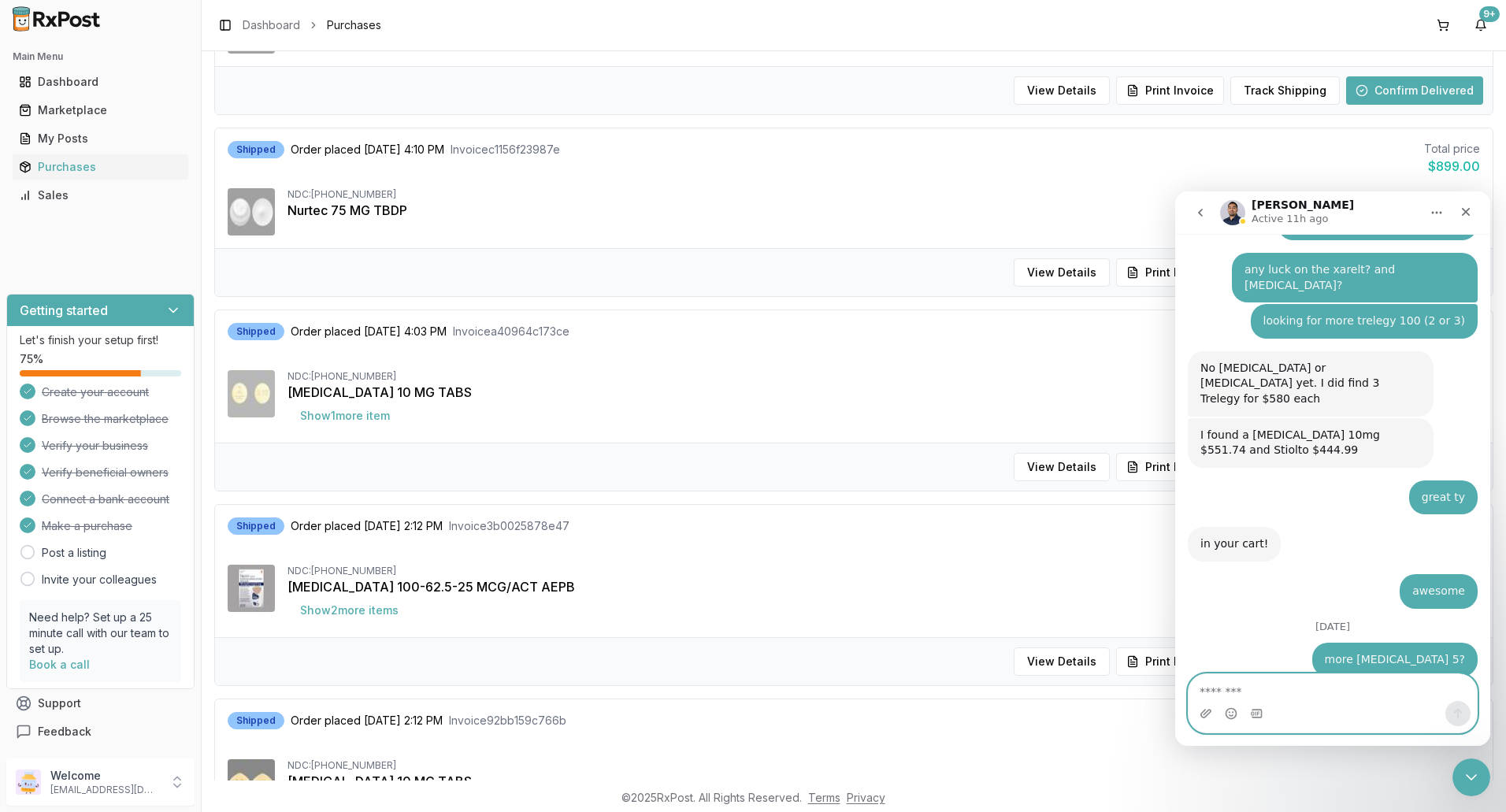
scroll to position [866, 0]
click at [1464, 211] on icon "Close" at bounding box center [1466, 212] width 8 height 8
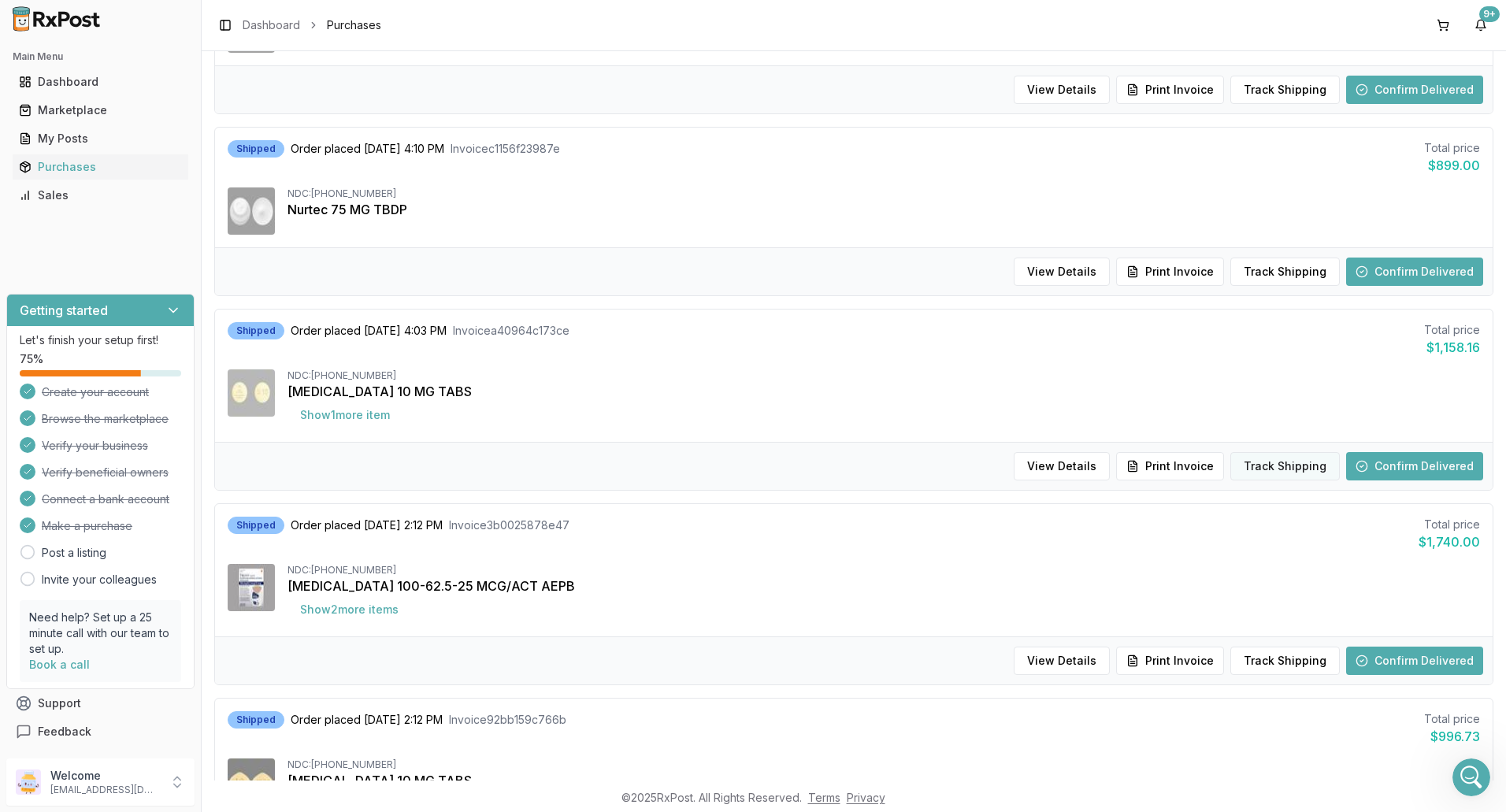
click at [1276, 466] on button "Track Shipping" at bounding box center [1285, 466] width 109 height 29
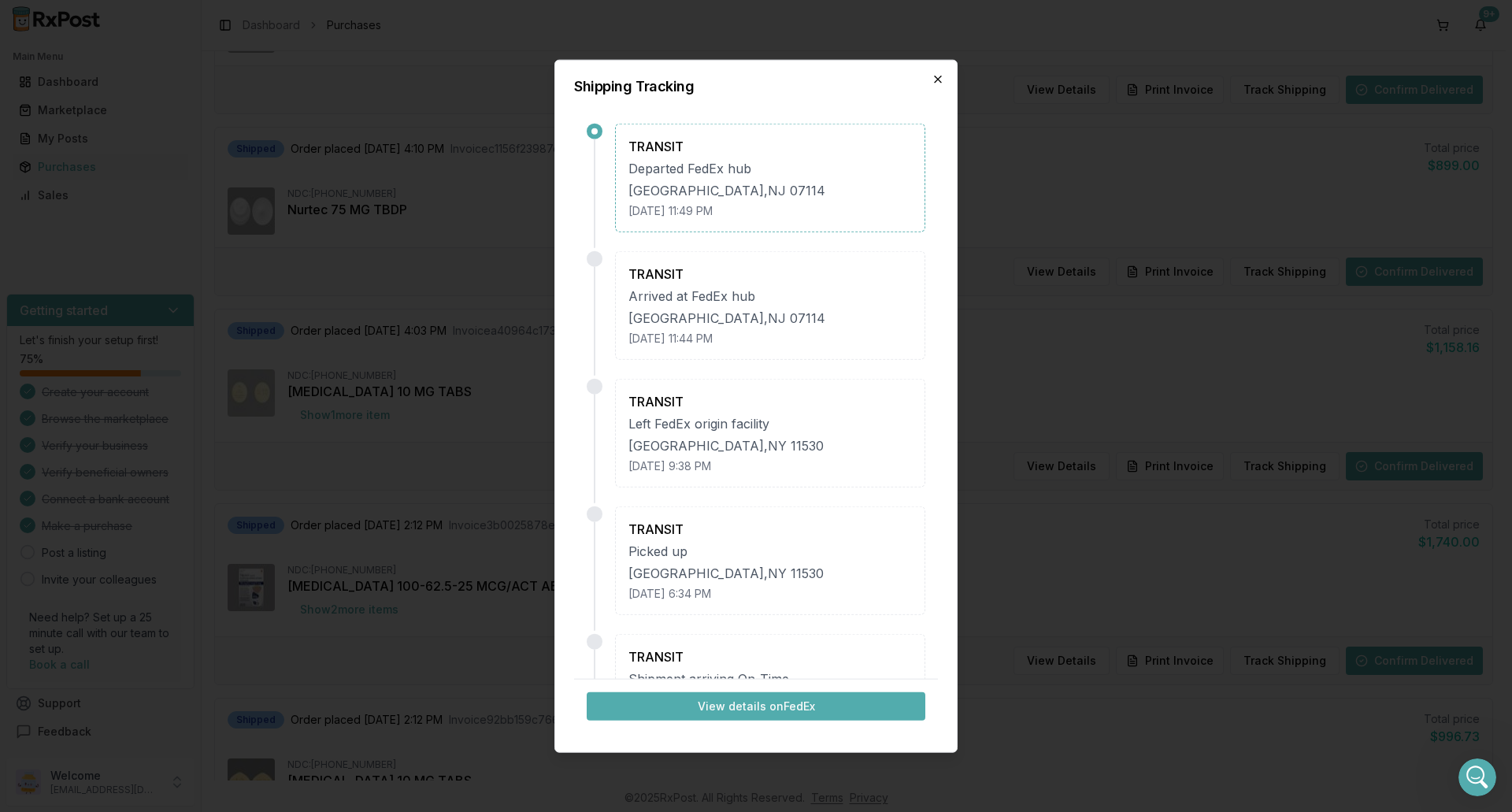
click at [940, 82] on icon "button" at bounding box center [938, 79] width 13 height 13
